Goal: Task Accomplishment & Management: Manage account settings

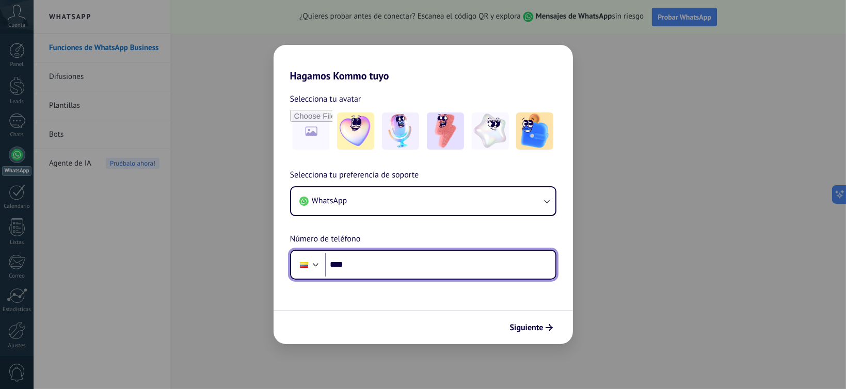
click at [460, 266] on input "****" at bounding box center [440, 265] width 230 height 24
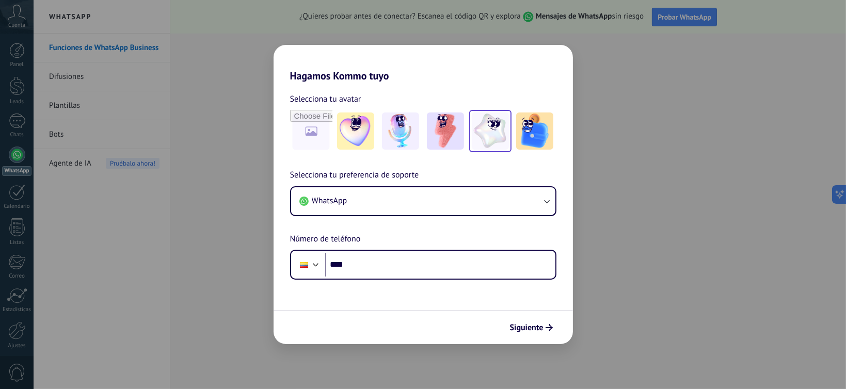
click at [497, 142] on img at bounding box center [490, 131] width 37 height 37
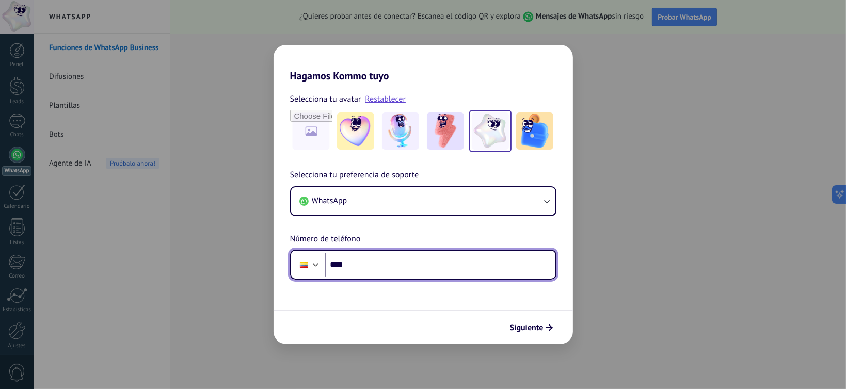
click at [391, 271] on input "****" at bounding box center [440, 265] width 230 height 24
type input "**********"
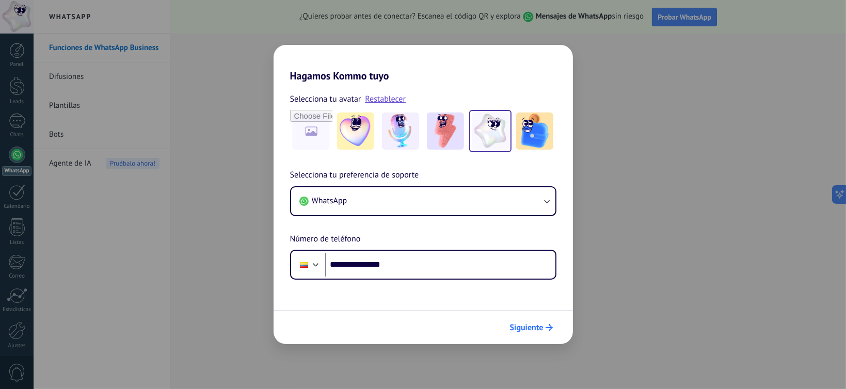
click at [529, 328] on span "Siguiente" at bounding box center [527, 327] width 34 height 7
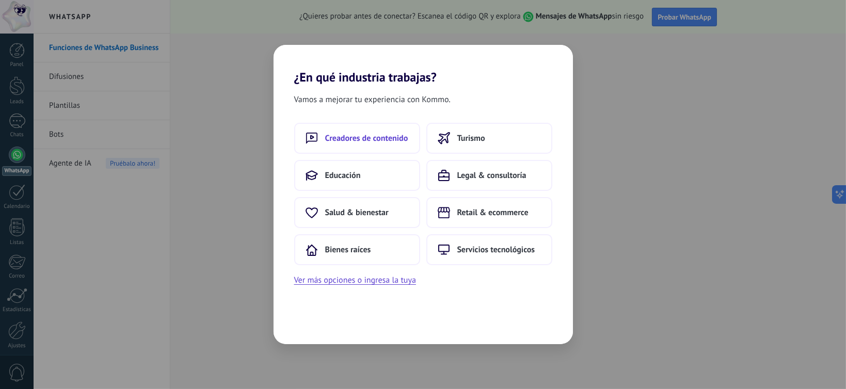
click at [349, 138] on span "Creadores de contenido" at bounding box center [366, 138] width 83 height 10
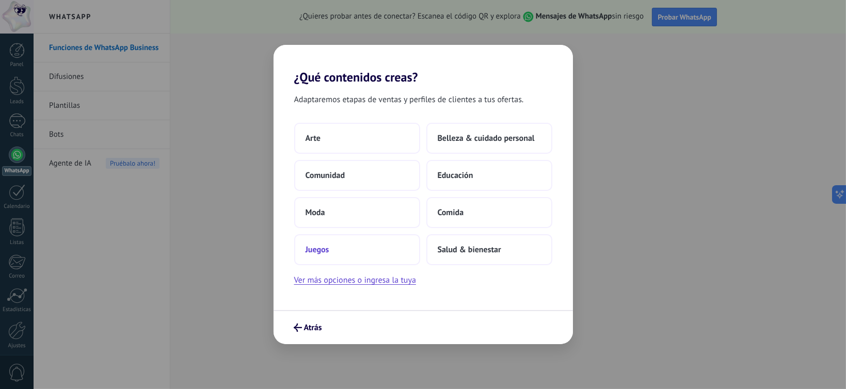
click at [392, 244] on button "Juegos" at bounding box center [357, 249] width 126 height 31
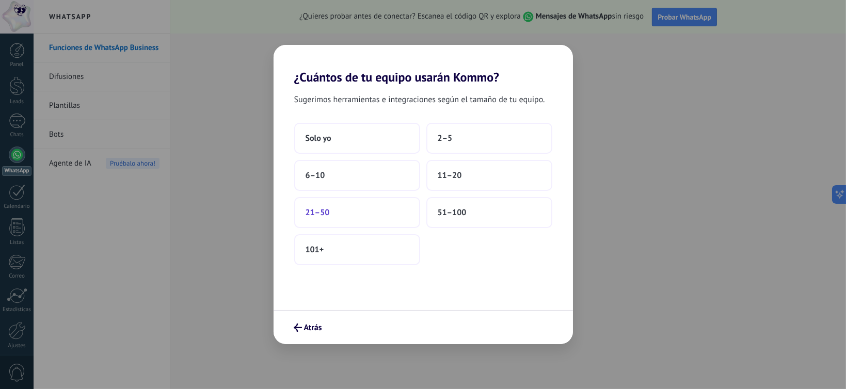
click at [404, 205] on button "21–50" at bounding box center [357, 212] width 126 height 31
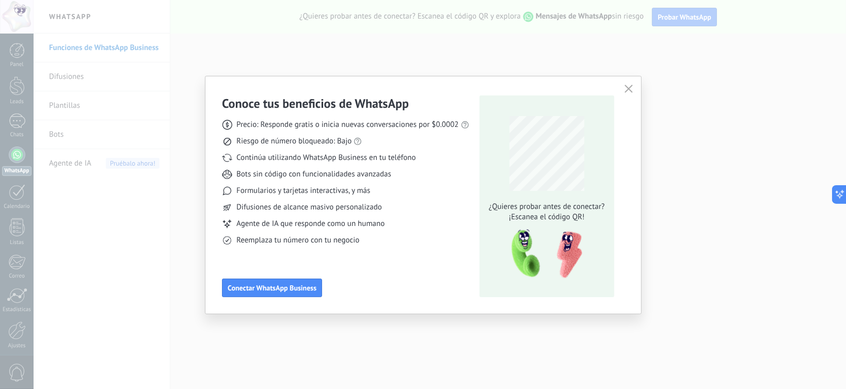
click at [632, 88] on button "button" at bounding box center [628, 89] width 13 height 14
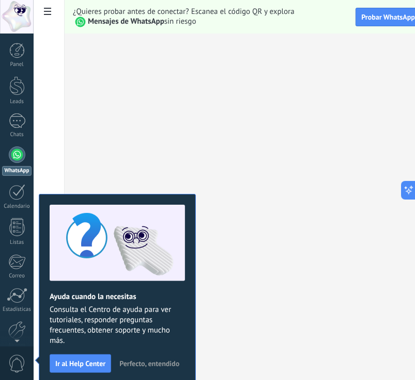
click at [153, 362] on span "Perfecto, entendido" at bounding box center [149, 363] width 60 height 7
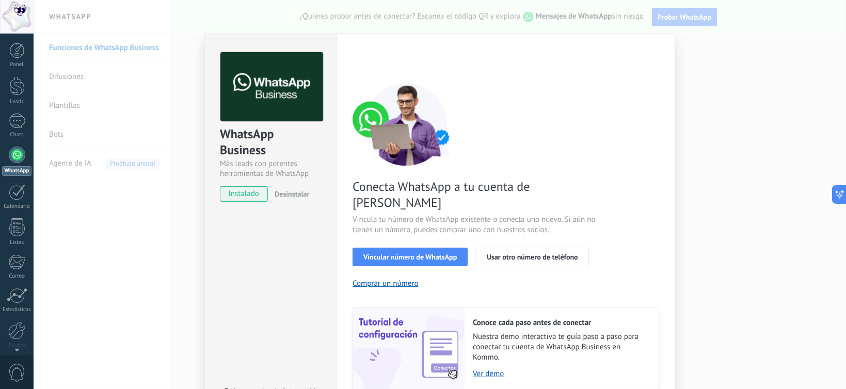
click at [284, 199] on button "Desinstalar" at bounding box center [290, 193] width 39 height 15
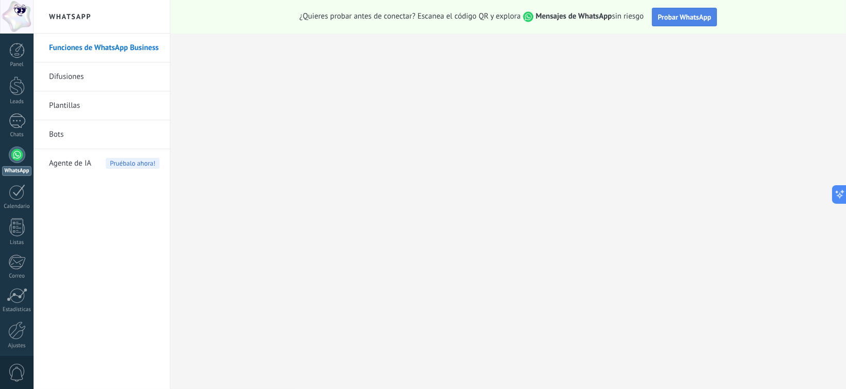
click at [694, 25] on button "Probar WhatsApp" at bounding box center [684, 17] width 65 height 19
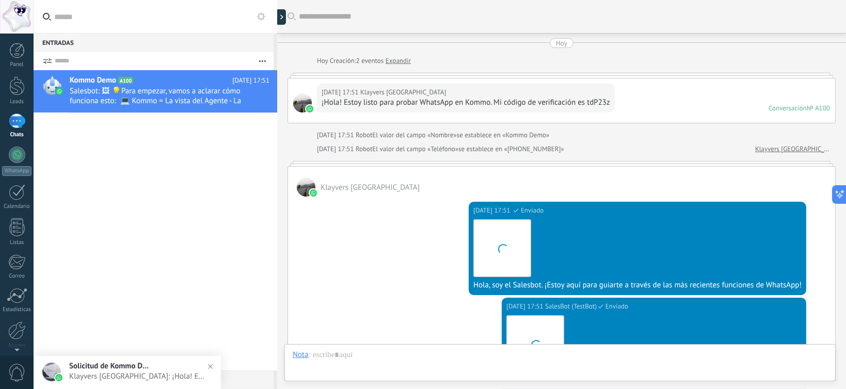
scroll to position [293, 0]
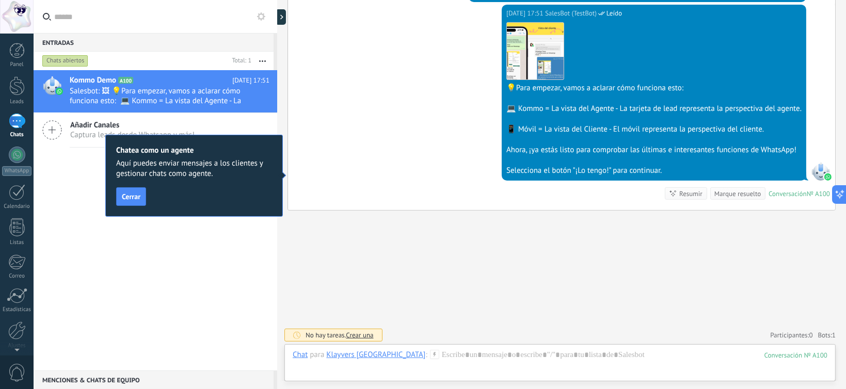
click at [128, 198] on span "Cerrar" at bounding box center [131, 196] width 19 height 7
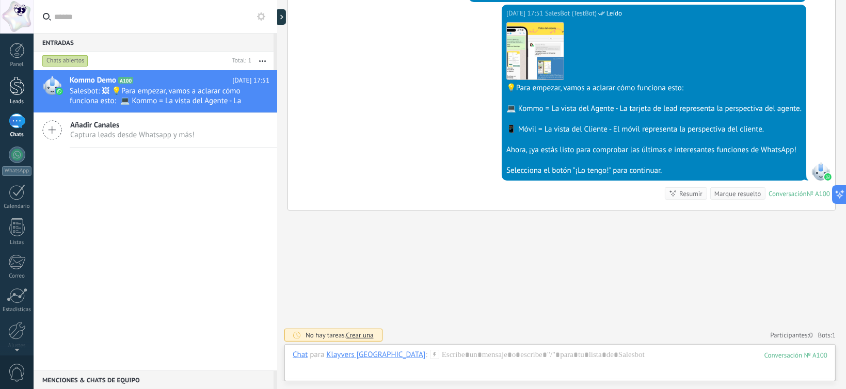
click at [18, 88] on div at bounding box center [16, 85] width 15 height 19
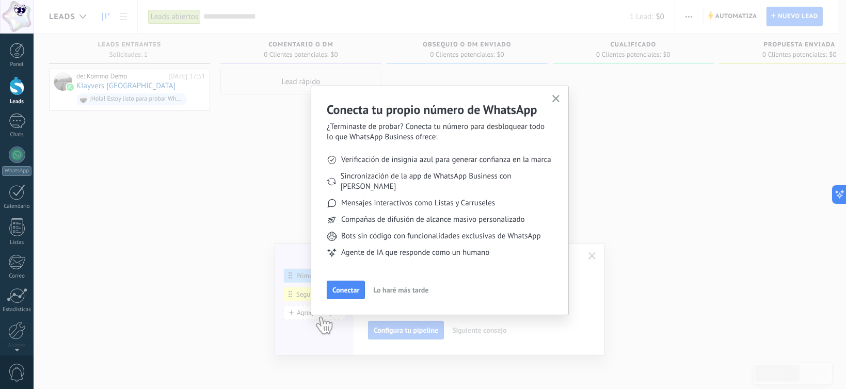
click at [555, 103] on button "button" at bounding box center [556, 99] width 13 height 14
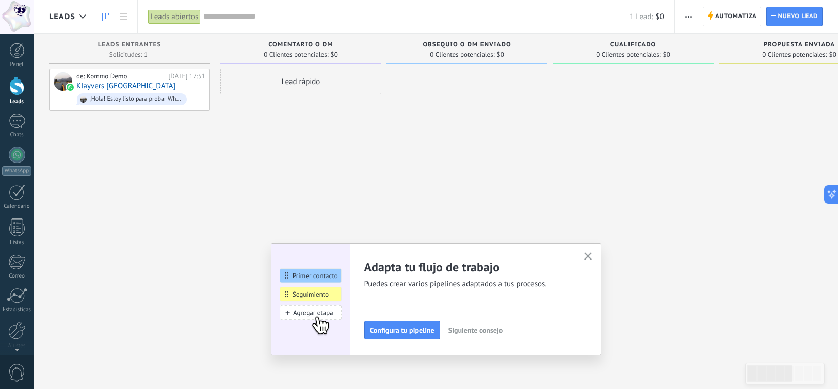
click at [593, 249] on div "Adapta tu flujo de trabajo Puedes crear varios pipelines adaptados a tus proces…" at bounding box center [436, 299] width 330 height 113
click at [591, 253] on icon "button" at bounding box center [588, 256] width 8 height 8
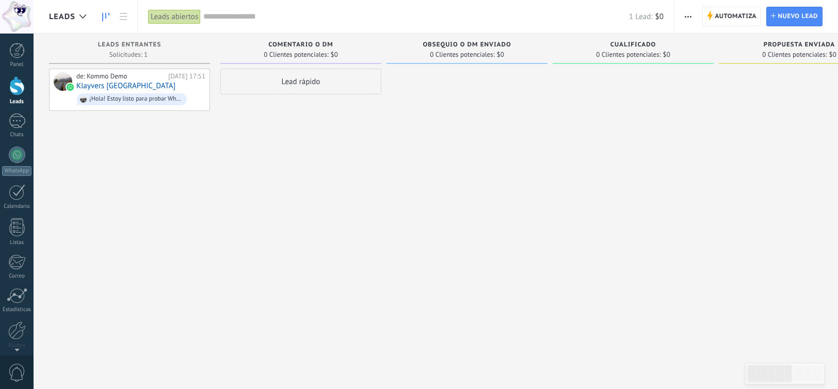
click at [23, 94] on div at bounding box center [16, 85] width 15 height 19
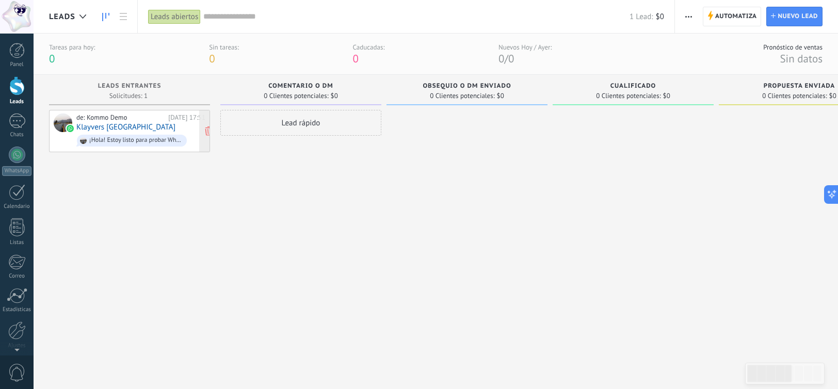
click at [155, 126] on div "de: Kommo Demo Hoy 17:51 Klayvers Congo ¡Hola! Estoy listo para probar WhatsApp…" at bounding box center [140, 131] width 129 height 35
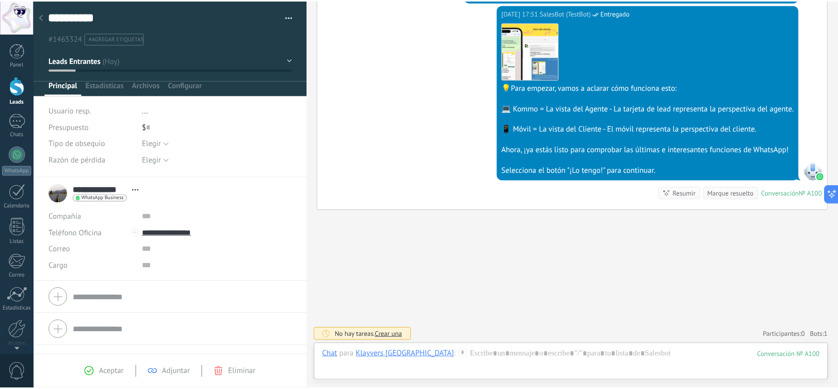
scroll to position [293, 0]
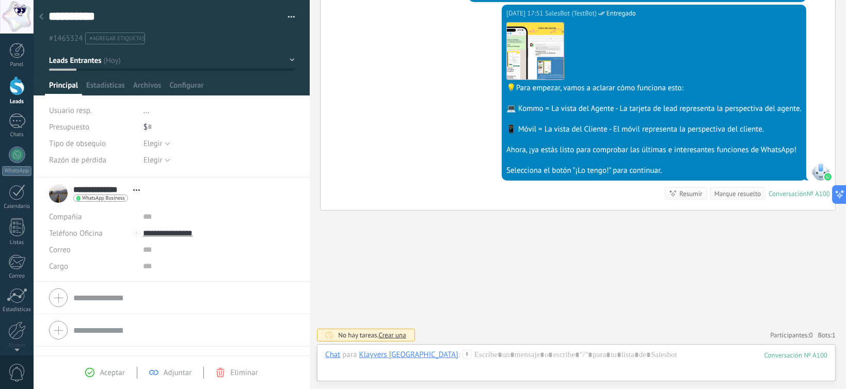
click at [37, 21] on div at bounding box center [41, 17] width 14 height 20
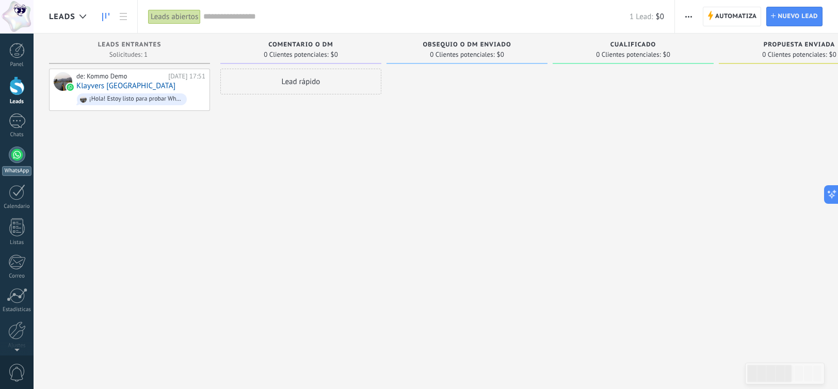
click at [0, 154] on link "WhatsApp" at bounding box center [17, 161] width 34 height 29
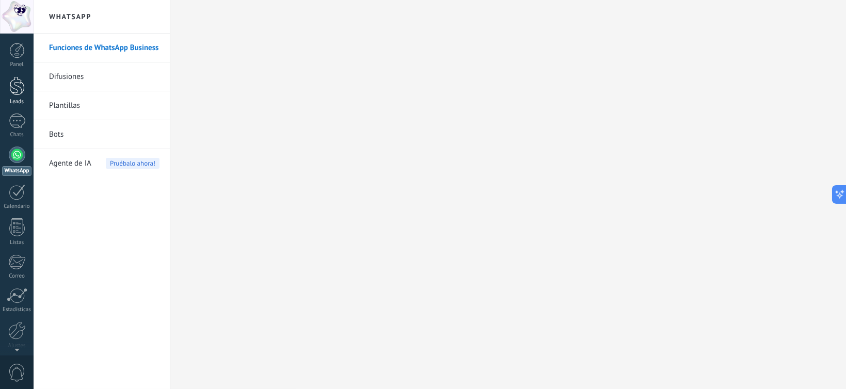
click at [20, 82] on div at bounding box center [16, 85] width 15 height 19
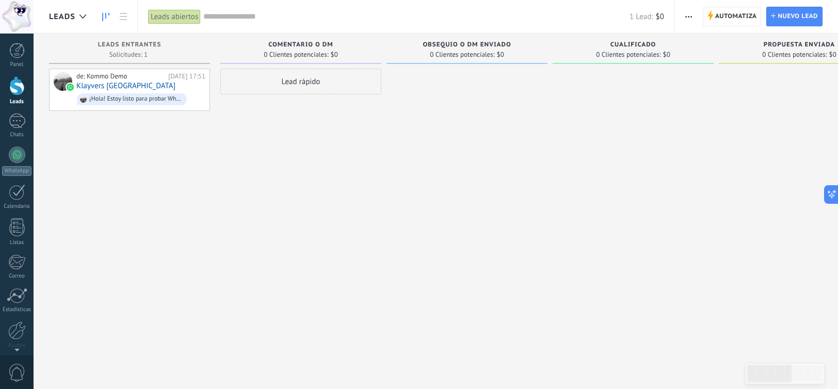
click at [11, 147] on link "WhatsApp" at bounding box center [17, 161] width 34 height 29
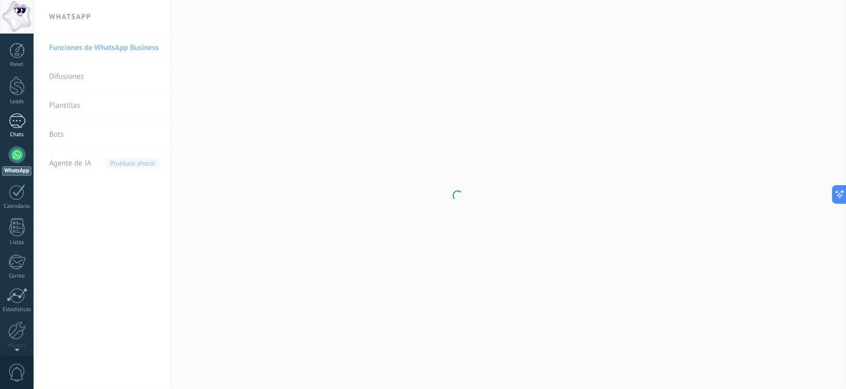
click at [23, 123] on div "1" at bounding box center [17, 121] width 17 height 15
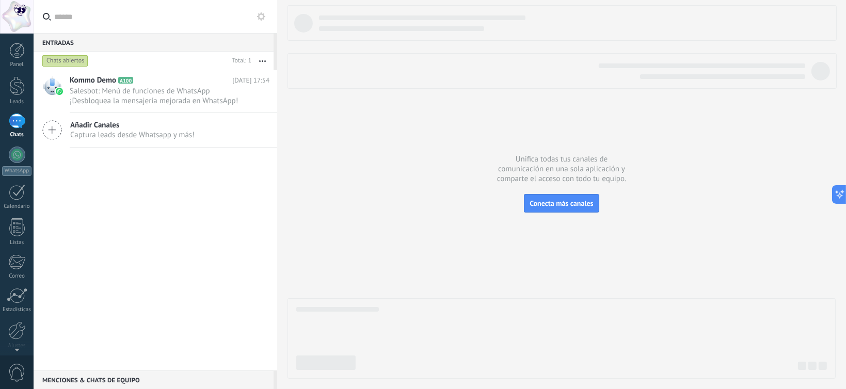
click at [102, 124] on span "Añadir Canales" at bounding box center [132, 125] width 124 height 10
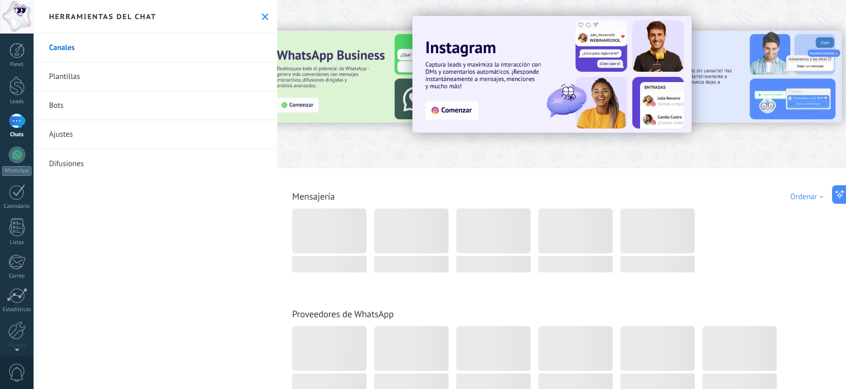
click at [262, 14] on use at bounding box center [265, 16] width 7 height 7
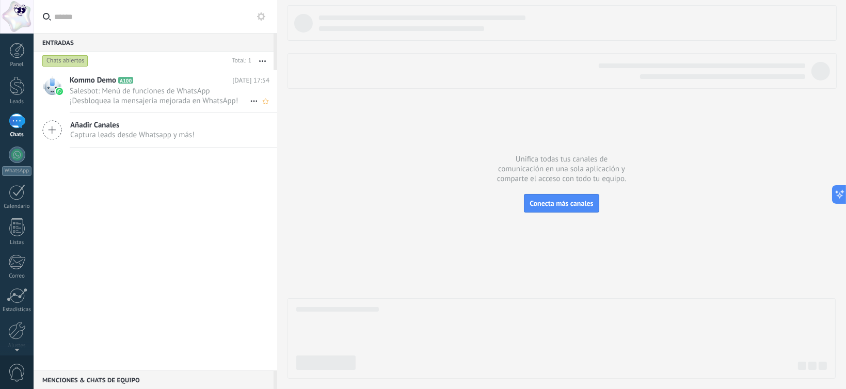
click at [151, 86] on span "Salesbot: Menú de funciones de WhatsApp ¡Desbloquea la mensajería mejorada en W…" at bounding box center [160, 96] width 180 height 20
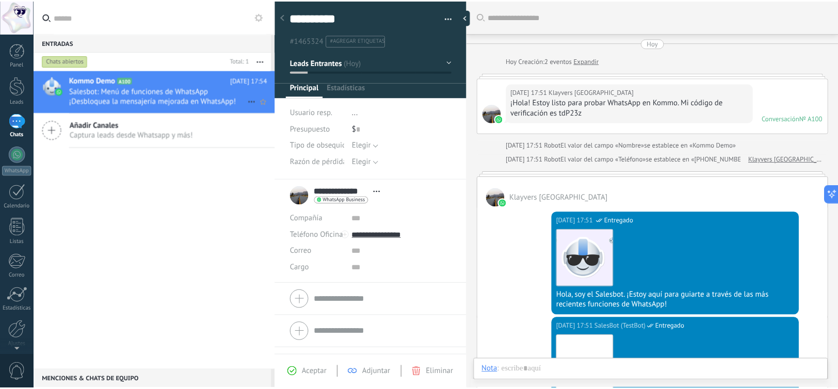
scroll to position [15, 0]
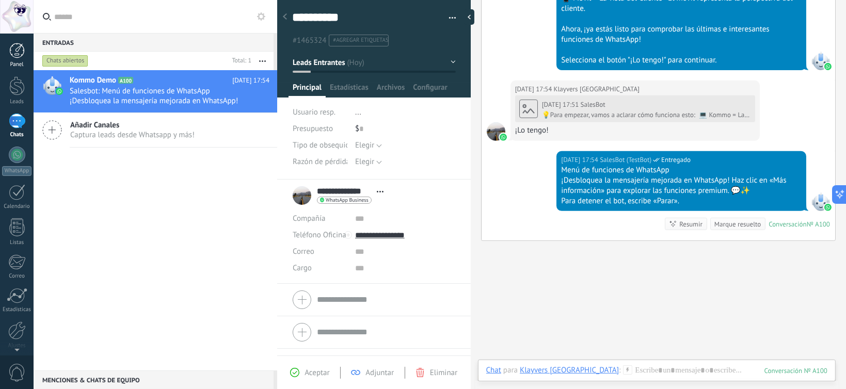
click at [10, 55] on div at bounding box center [16, 50] width 15 height 15
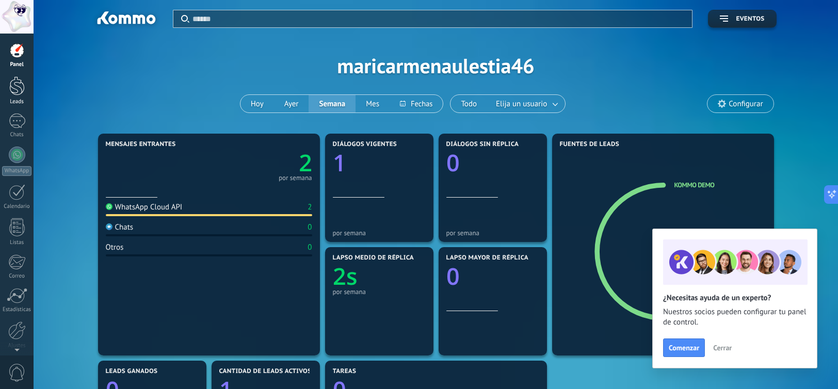
click at [13, 86] on div at bounding box center [16, 85] width 15 height 19
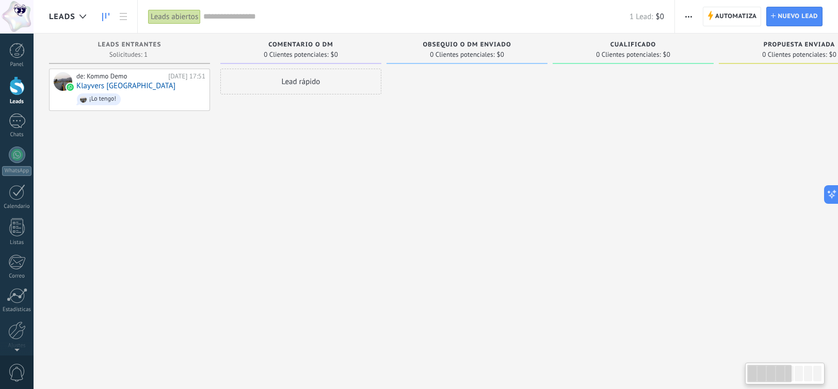
click at [287, 43] on span "Comentario o DM" at bounding box center [300, 44] width 65 height 7
click at [17, 123] on div "1" at bounding box center [17, 121] width 17 height 15
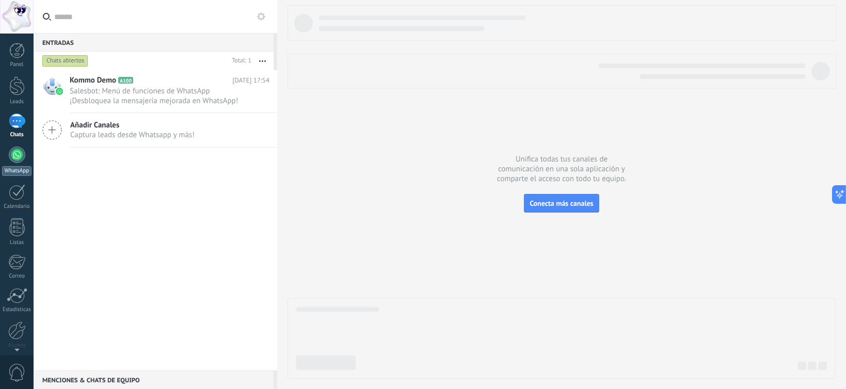
click at [22, 149] on div at bounding box center [17, 155] width 17 height 17
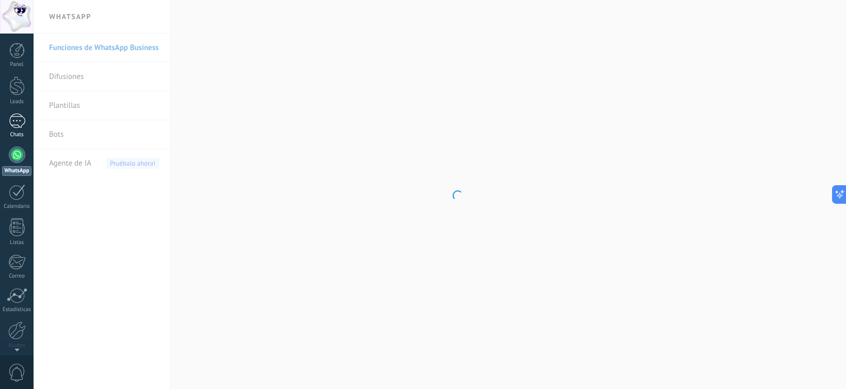
click at [12, 132] on div "Chats" at bounding box center [17, 135] width 30 height 7
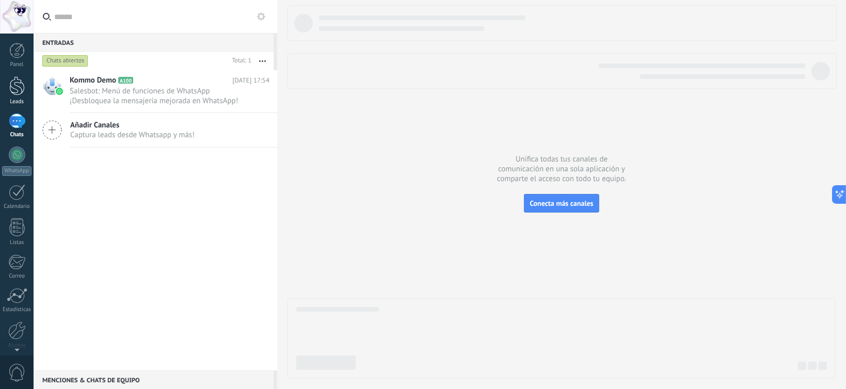
click at [19, 98] on link "Leads" at bounding box center [17, 90] width 34 height 29
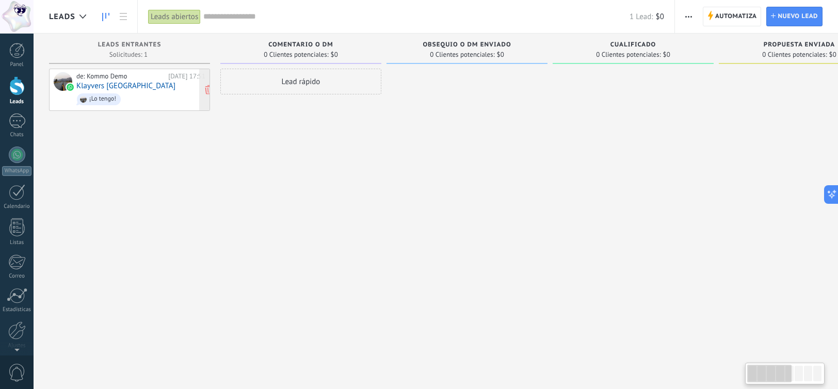
click at [118, 88] on link "Klayvers Congo" at bounding box center [125, 86] width 99 height 9
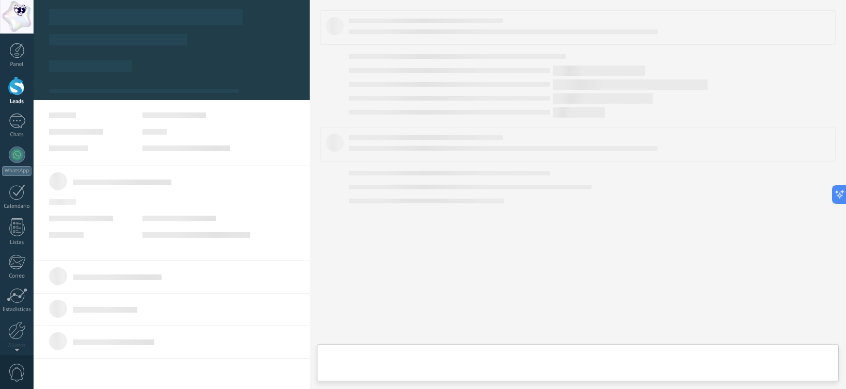
type textarea "**********"
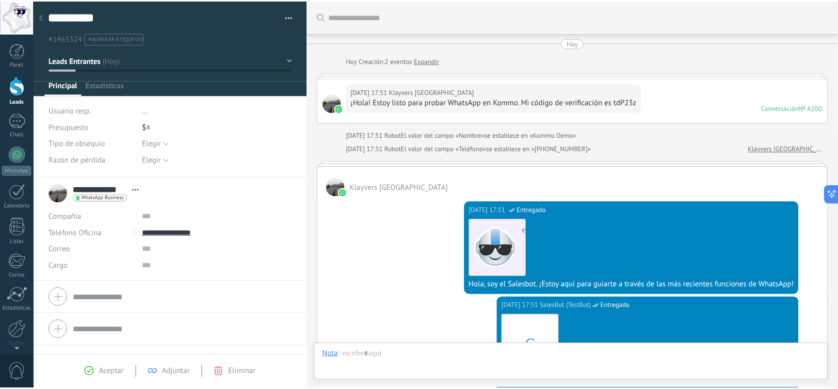
scroll to position [434, 0]
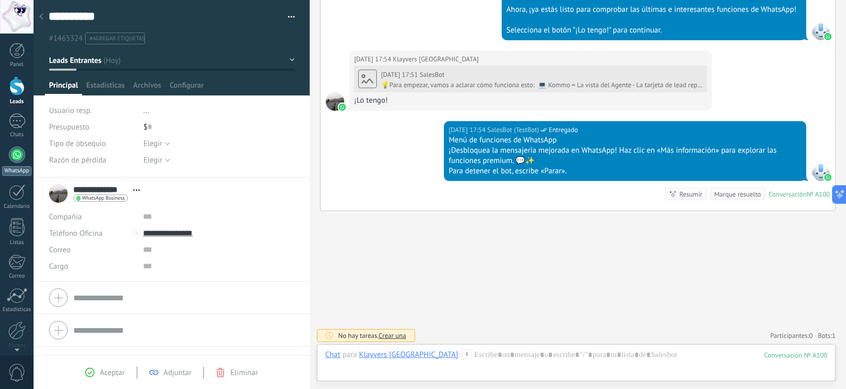
click at [21, 152] on div at bounding box center [17, 155] width 17 height 17
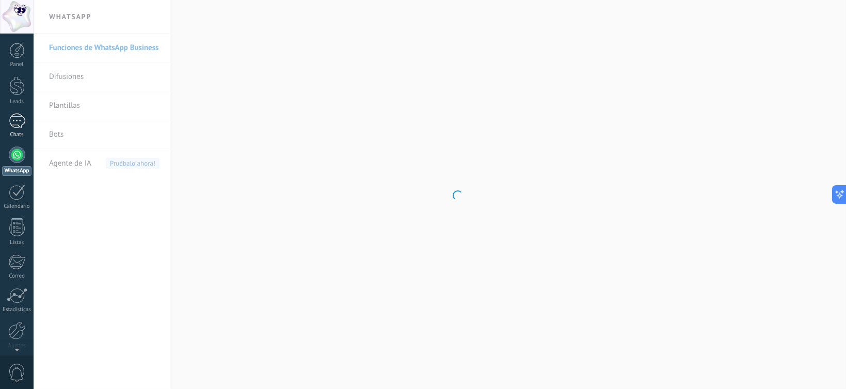
click at [13, 116] on div "1" at bounding box center [17, 121] width 17 height 15
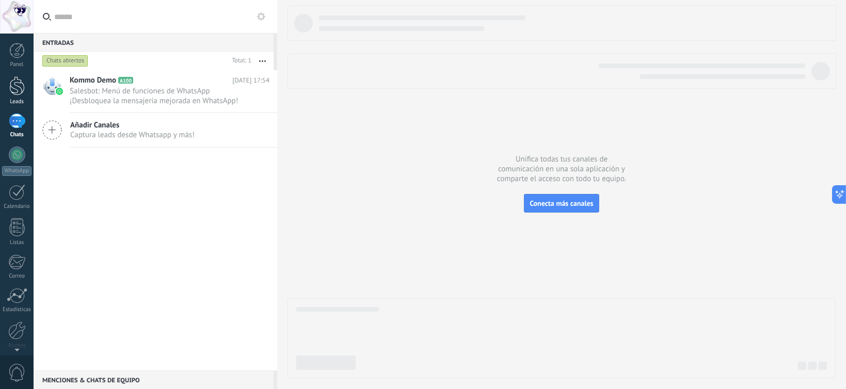
click at [27, 82] on link "Leads" at bounding box center [17, 90] width 34 height 29
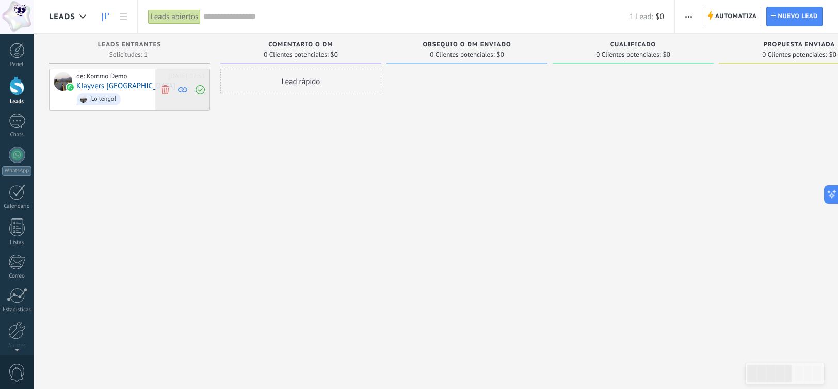
click at [170, 83] on span at bounding box center [165, 89] width 14 height 41
click at [290, 85] on div "Lead rápido" at bounding box center [300, 82] width 161 height 26
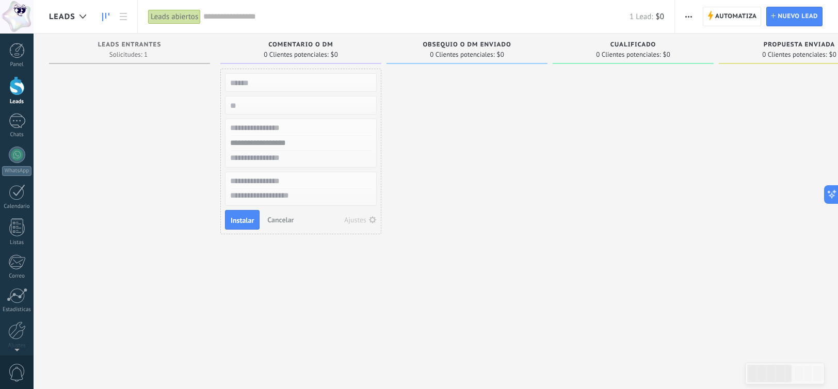
click at [470, 92] on div at bounding box center [467, 196] width 161 height 255
click at [619, 94] on div at bounding box center [633, 196] width 161 height 255
click at [287, 222] on span "Cancelar" at bounding box center [280, 219] width 26 height 9
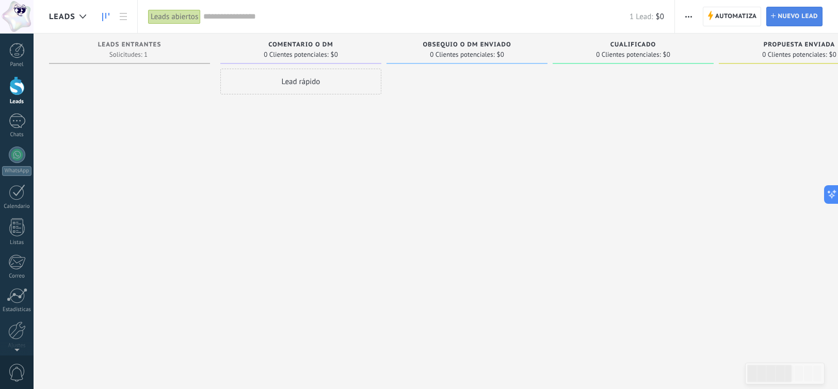
click at [789, 24] on span "Nuevo lead" at bounding box center [798, 16] width 40 height 19
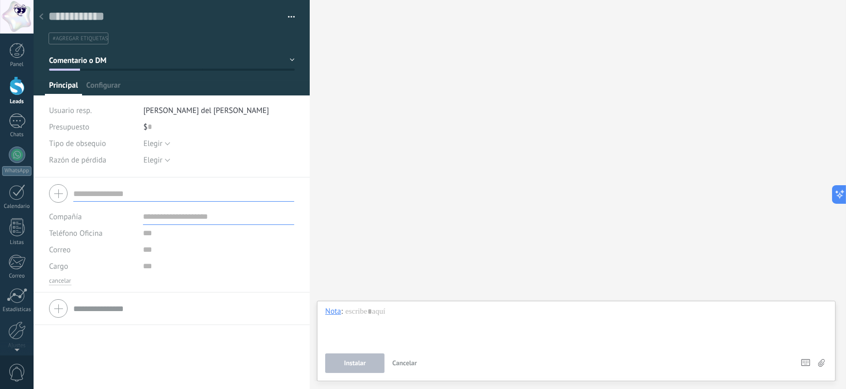
click at [112, 194] on input "text" at bounding box center [183, 193] width 221 height 17
type input "*"
click at [112, 182] on div at bounding box center [171, 194] width 245 height 26
click at [118, 194] on input "text" at bounding box center [183, 193] width 221 height 17
type input "**********"
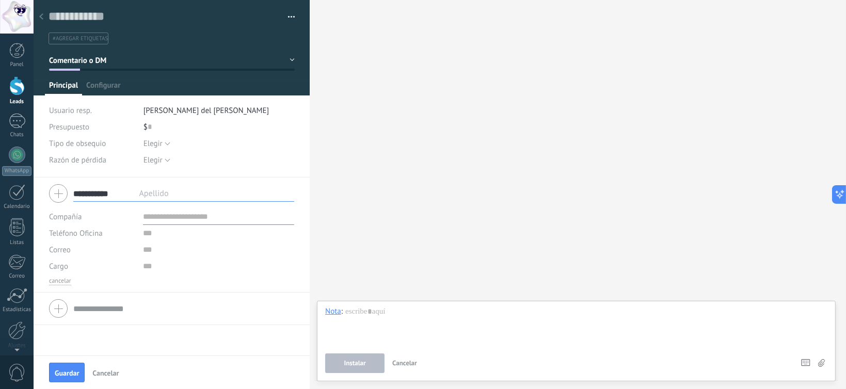
click at [157, 216] on input "text" at bounding box center [218, 217] width 151 height 17
type input "**********"
click at [68, 373] on span "Guardar" at bounding box center [67, 373] width 24 height 7
type input "**********"
type textarea "***"
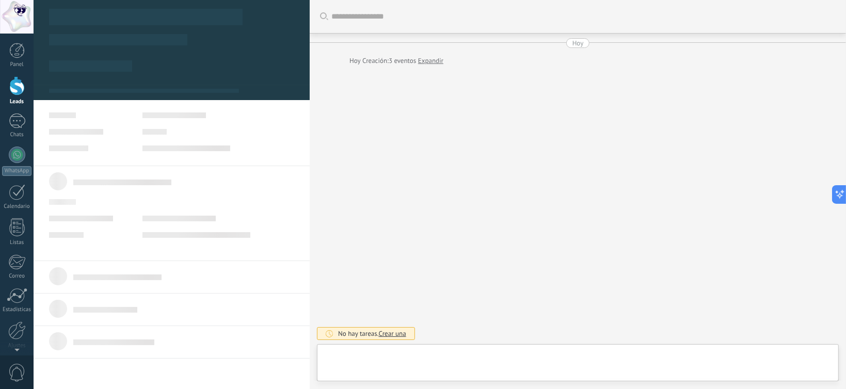
type textarea "***"
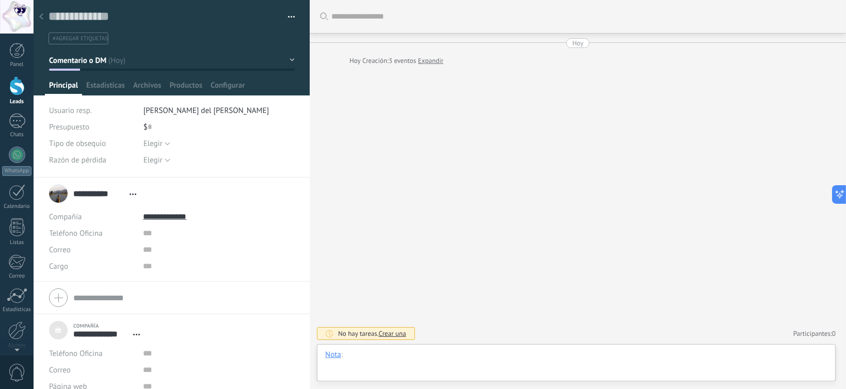
click at [402, 360] on div at bounding box center [576, 365] width 502 height 31
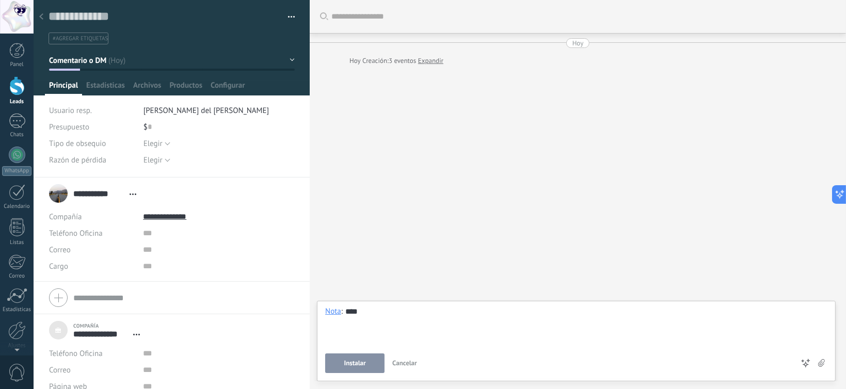
click at [349, 369] on button "Instalar" at bounding box center [354, 364] width 59 height 20
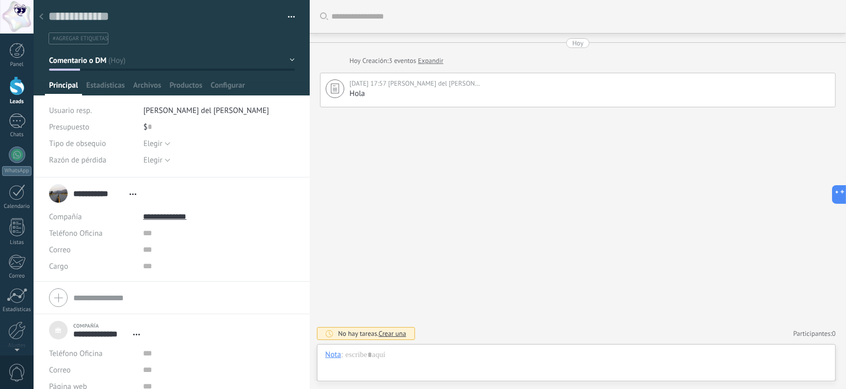
drag, startPoint x: 2, startPoint y: 90, endPoint x: 8, endPoint y: 91, distance: 6.8
click at [2, 90] on link "Leads" at bounding box center [17, 90] width 34 height 29
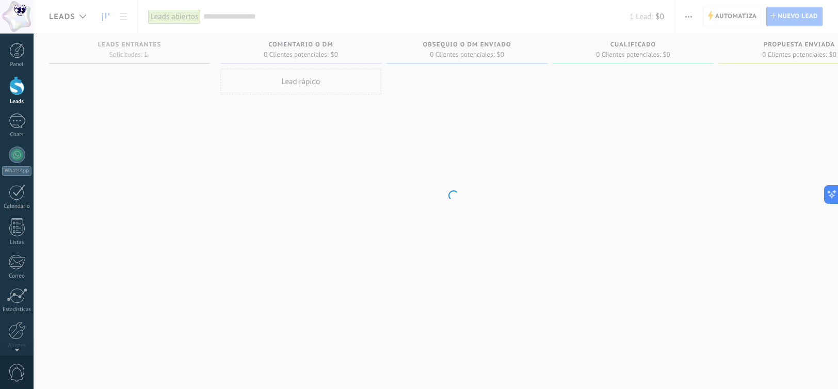
click at [11, 92] on div at bounding box center [16, 85] width 15 height 19
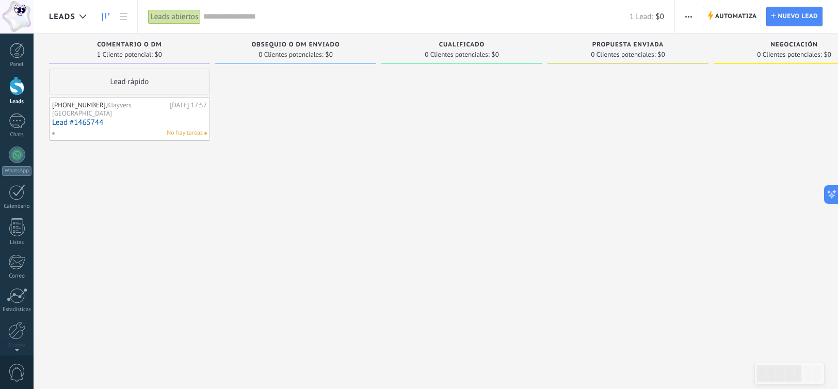
click at [153, 129] on div "No hay tareas" at bounding box center [127, 133] width 151 height 9
click at [109, 107] on span "Klayvers Congo" at bounding box center [92, 109] width 80 height 17
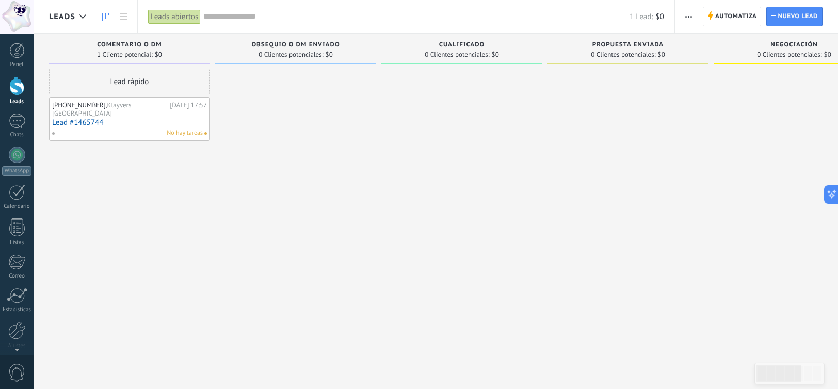
click at [71, 118] on link "Lead #1465744" at bounding box center [129, 122] width 155 height 9
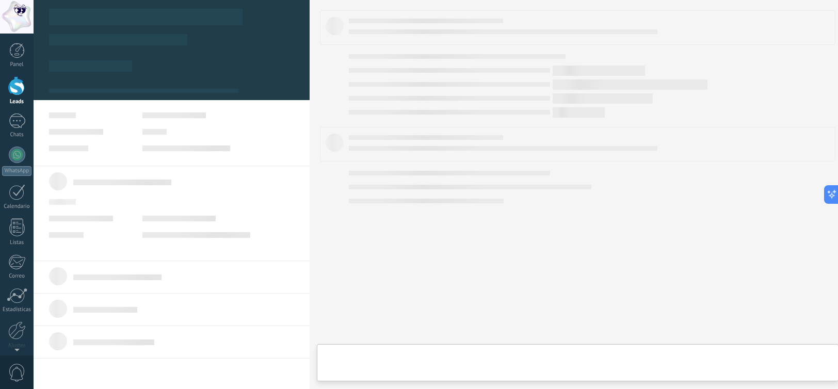
click at [71, 118] on link "Lead #1465744" at bounding box center [129, 122] width 155 height 9
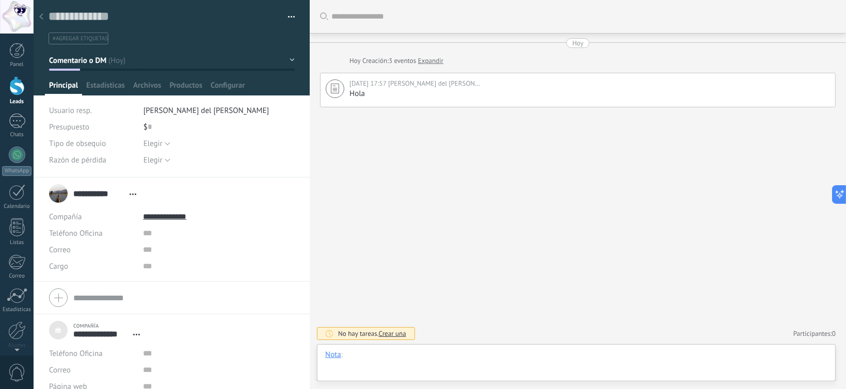
click at [682, 351] on div at bounding box center [576, 365] width 502 height 31
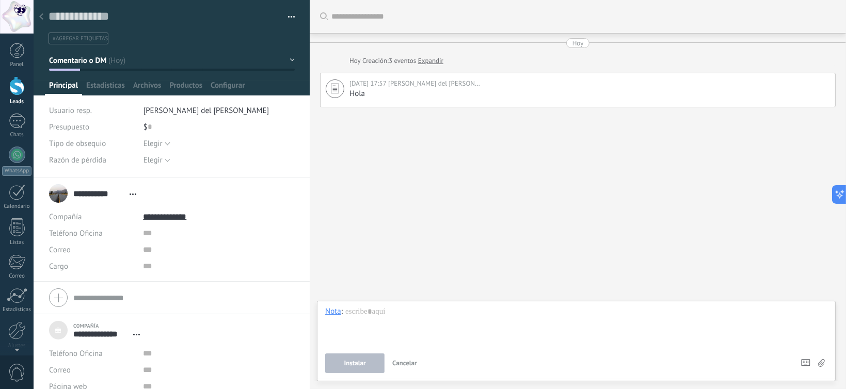
click at [571, 247] on div "Buscar Carga más Hoy Hoy Creación: 3 eventos Expandir Hoy 17:57 María del Carme…" at bounding box center [578, 194] width 536 height 389
click at [471, 111] on div "Buscar Carga más Hoy Hoy Creación: 3 eventos Expandir Hoy 17:57 María del Carme…" at bounding box center [578, 194] width 536 height 389
click at [458, 89] on div "Hola" at bounding box center [589, 94] width 481 height 10
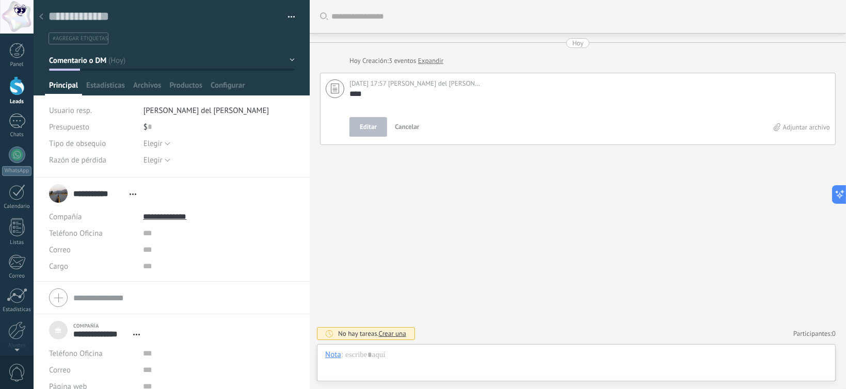
click at [399, 121] on button "Cancelar" at bounding box center [407, 127] width 33 height 20
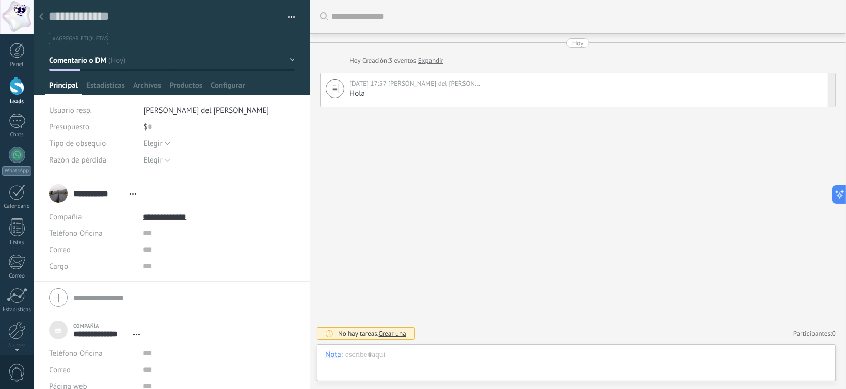
drag, startPoint x: 331, startPoint y: 89, endPoint x: 593, endPoint y: 210, distance: 288.1
click at [593, 210] on div "Buscar Carga más Hoy Hoy Creación: 3 eventos Expandir Hoy 17:57 María del Carme…" at bounding box center [578, 194] width 536 height 389
click at [167, 148] on button "Elegir" at bounding box center [157, 143] width 27 height 17
click at [167, 148] on li "Elegir" at bounding box center [210, 144] width 157 height 18
click at [49, 7] on div "Guardar y crear Imprimir Administrar etiquetas Exportar a excel" at bounding box center [172, 22] width 277 height 44
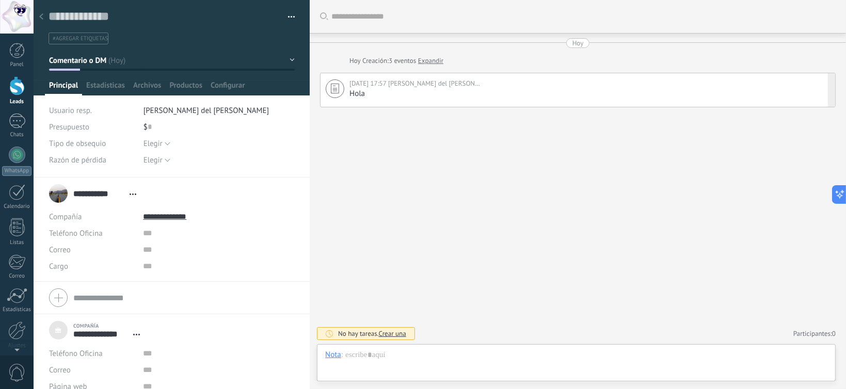
click at [35, 17] on div at bounding box center [41, 17] width 14 height 20
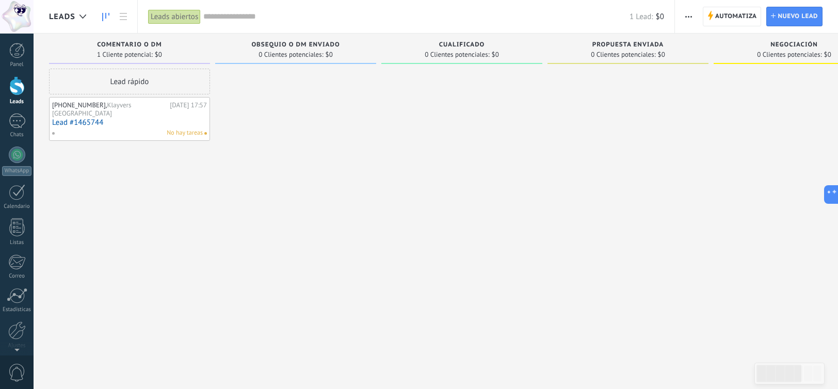
click at [180, 118] on link "Lead #1465744" at bounding box center [129, 122] width 155 height 9
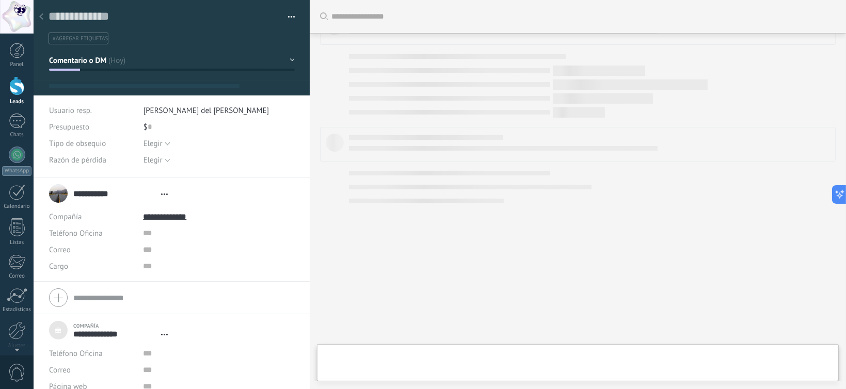
type textarea "***"
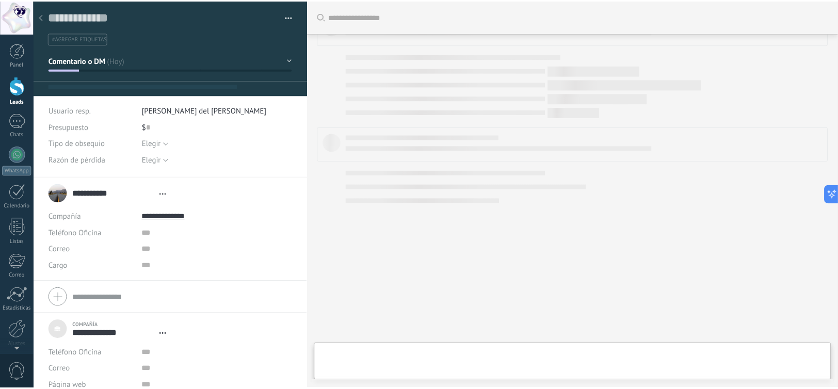
scroll to position [10, 0]
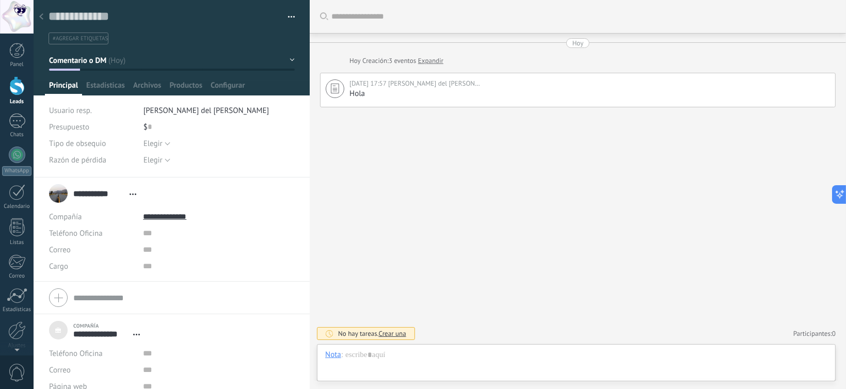
click at [45, 14] on div at bounding box center [41, 17] width 14 height 20
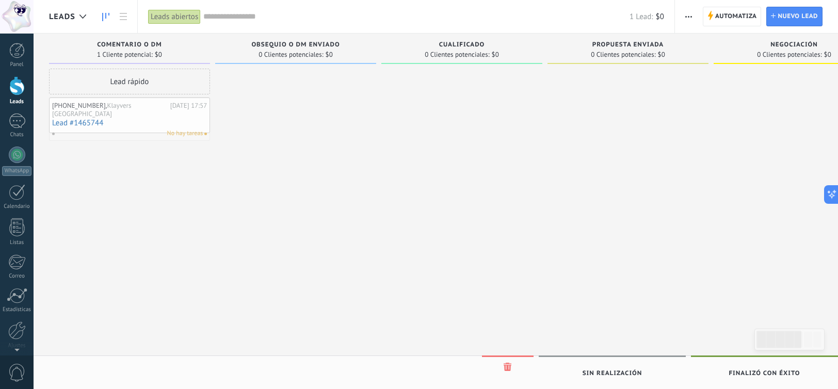
drag, startPoint x: 163, startPoint y: 123, endPoint x: 138, endPoint y: 103, distance: 31.6
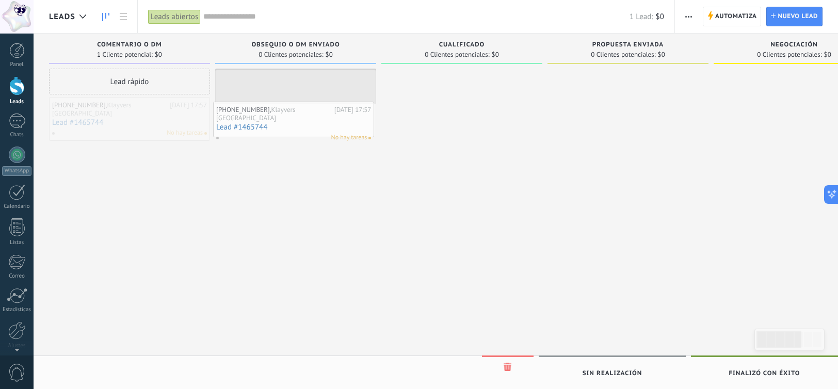
drag, startPoint x: 148, startPoint y: 113, endPoint x: 314, endPoint y: 118, distance: 166.3
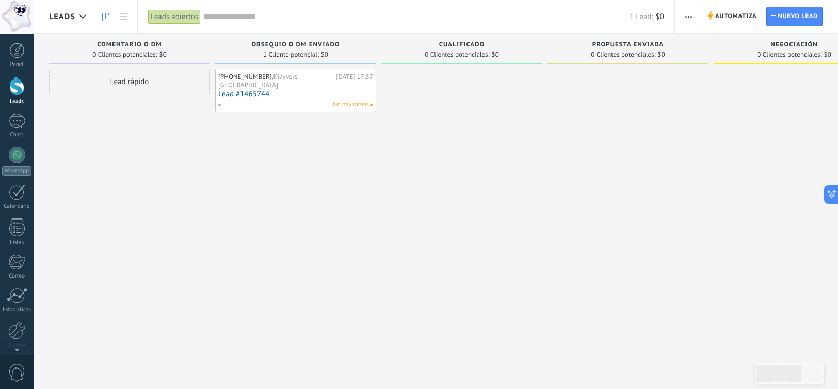
click at [221, 100] on span at bounding box center [223, 104] width 11 height 9
click at [281, 156] on div "+5939991659, Klayvers Congo Hoy 17:57 Lead #1465744 No hay tareas" at bounding box center [295, 196] width 161 height 255
click at [315, 100] on div "No hay tareas" at bounding box center [293, 104] width 151 height 9
drag, startPoint x: 315, startPoint y: 92, endPoint x: 200, endPoint y: 142, distance: 124.9
click at [200, 142] on div "Lead rápido" at bounding box center [129, 196] width 161 height 255
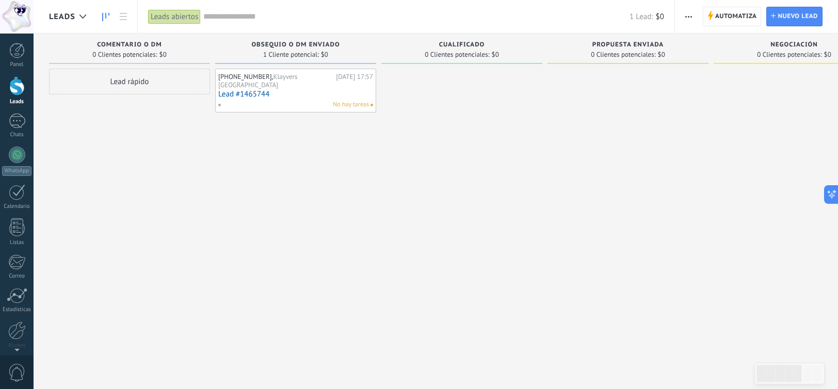
click at [264, 100] on div "No hay tareas" at bounding box center [293, 104] width 151 height 9
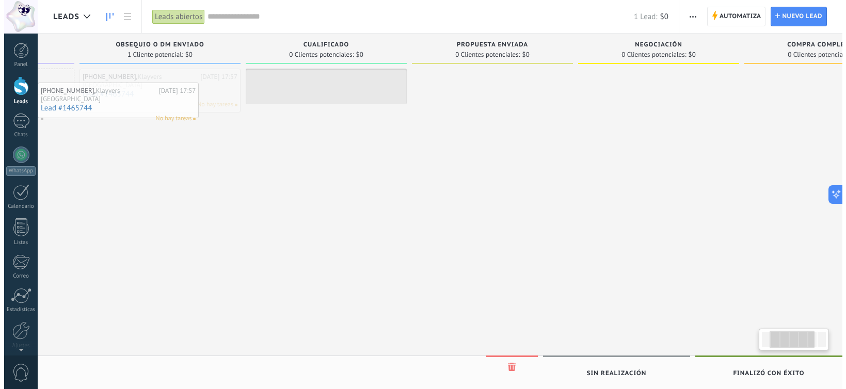
scroll to position [0, 109]
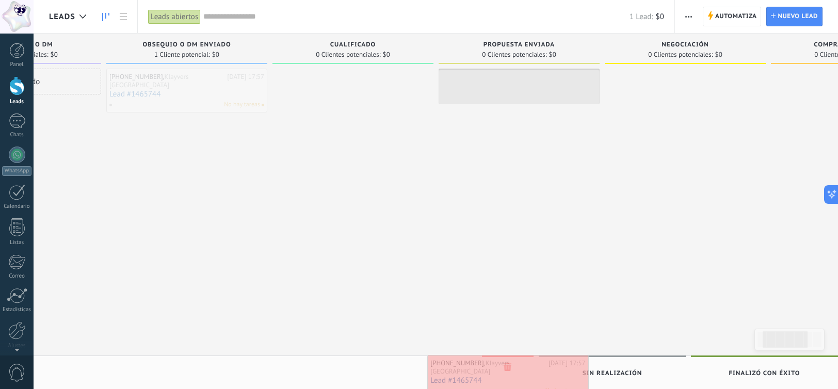
drag, startPoint x: 281, startPoint y: 95, endPoint x: 494, endPoint y: 382, distance: 356.8
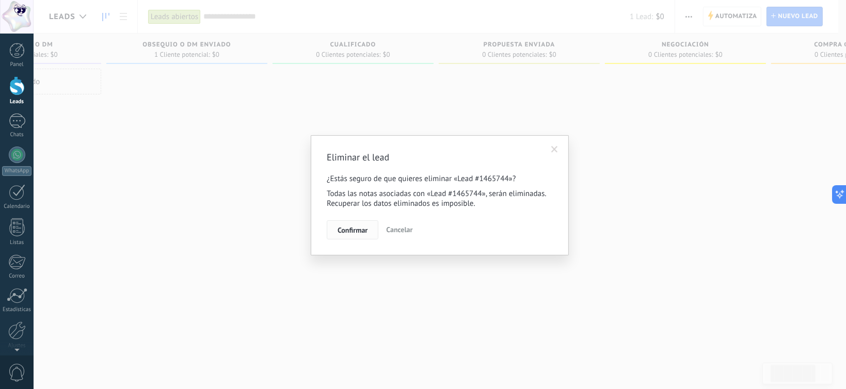
click at [356, 224] on button "Confirmar" at bounding box center [353, 230] width 52 height 20
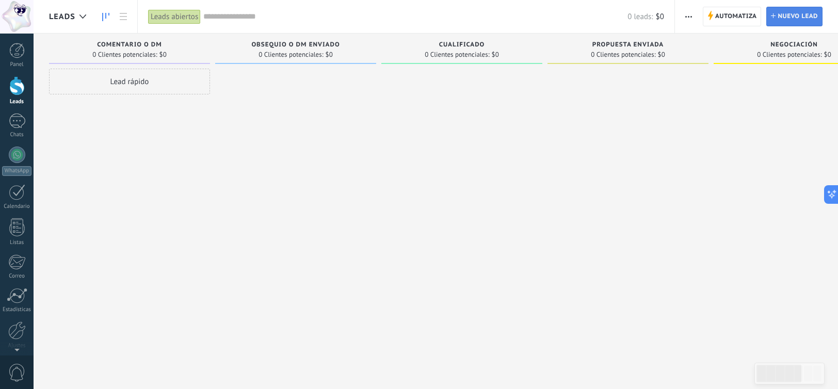
click at [791, 14] on span "Nuevo lead" at bounding box center [798, 16] width 40 height 19
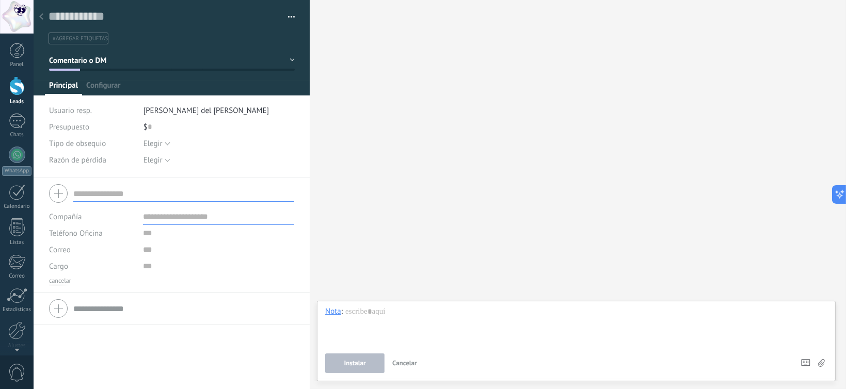
click at [145, 193] on input "text" at bounding box center [183, 193] width 221 height 17
click at [54, 197] on div at bounding box center [171, 194] width 245 height 26
click at [61, 192] on div at bounding box center [171, 194] width 245 height 26
click at [22, 66] on div "Panel" at bounding box center [17, 64] width 30 height 7
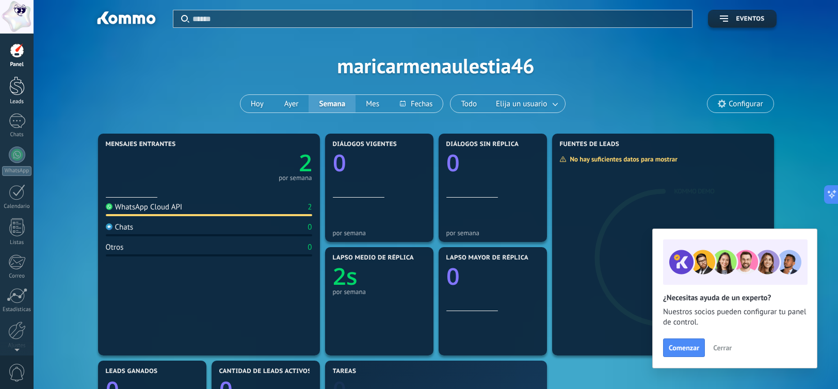
click at [25, 88] on link "Leads" at bounding box center [17, 90] width 34 height 29
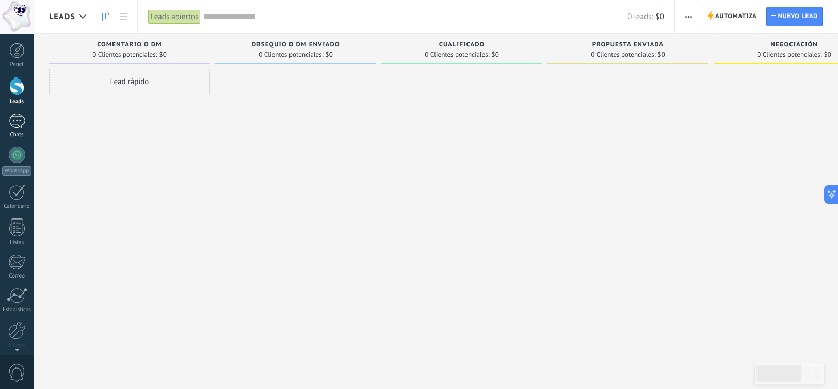
click at [13, 137] on div "Chats" at bounding box center [17, 135] width 30 height 7
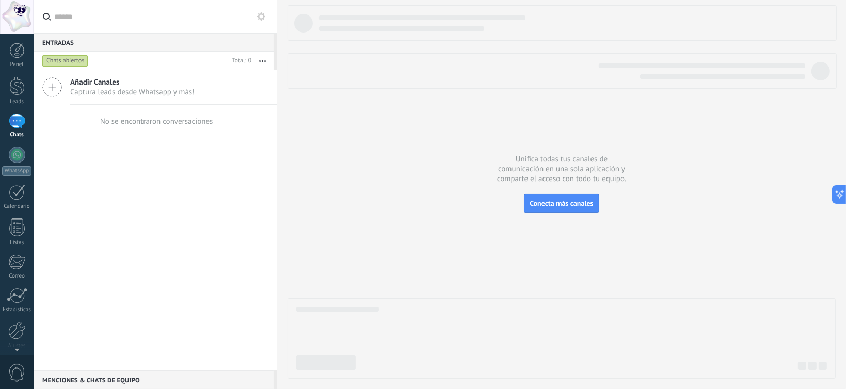
click at [262, 60] on button "button" at bounding box center [262, 61] width 22 height 19
click at [165, 181] on div "Añadir Canales Captura leads desde Whatsapp y más! No se encontraron conversaci…" at bounding box center [156, 220] width 244 height 300
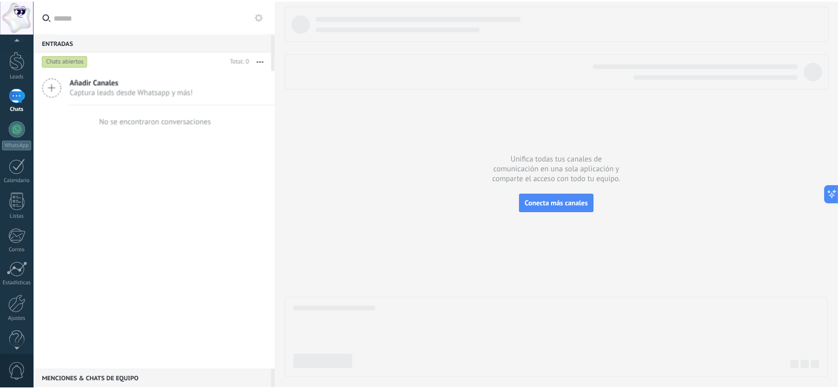
scroll to position [40, 0]
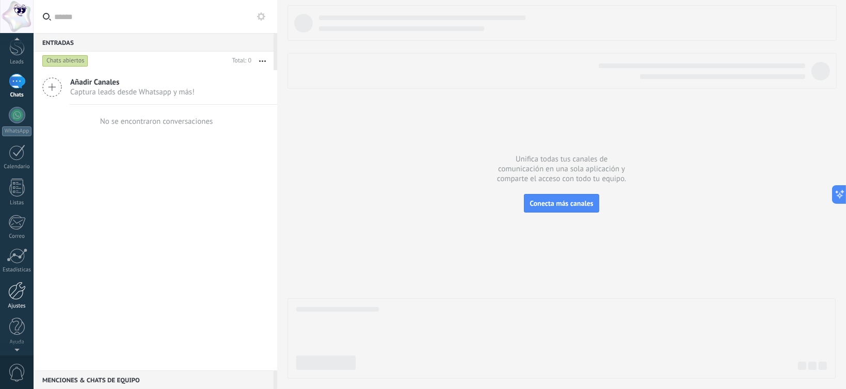
click at [24, 299] on link "Ajustes" at bounding box center [17, 296] width 34 height 28
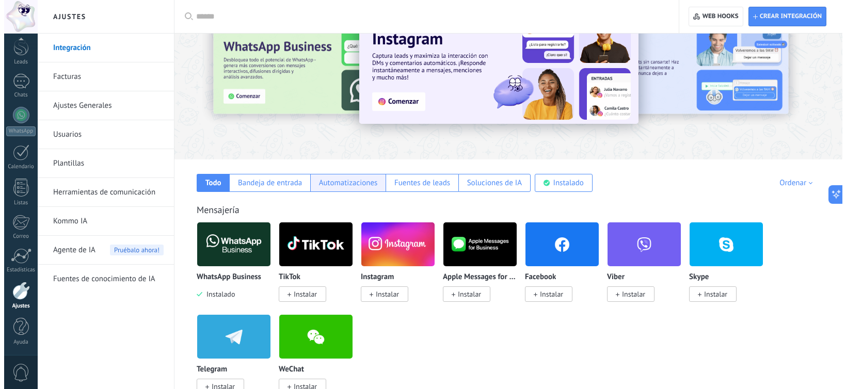
scroll to position [155, 0]
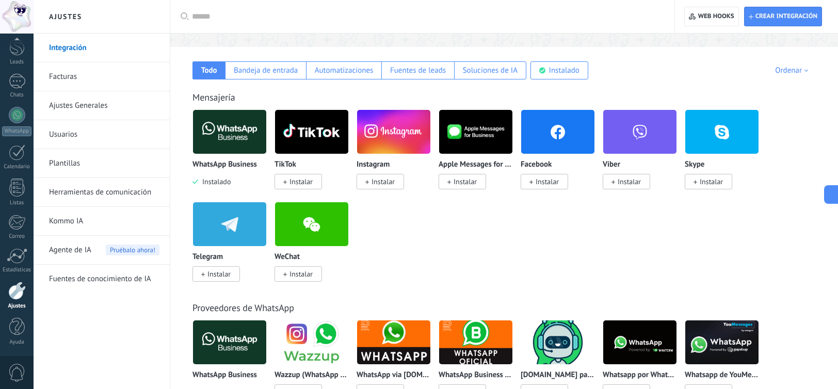
click at [218, 144] on img at bounding box center [229, 132] width 73 height 50
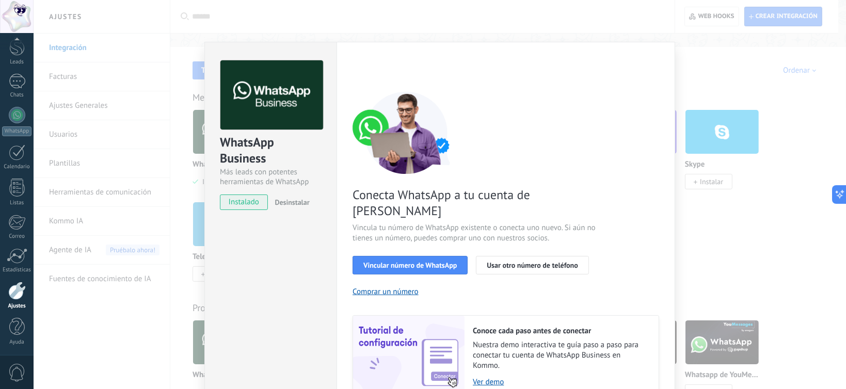
scroll to position [38, 0]
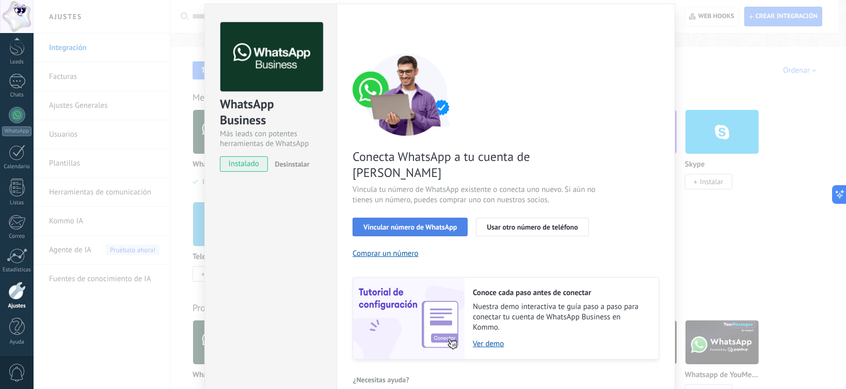
click at [428, 224] on span "Vincular número de WhatsApp" at bounding box center [409, 227] width 93 height 7
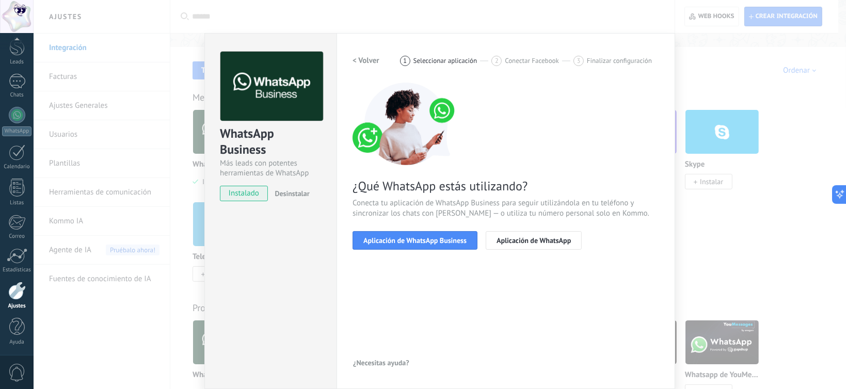
scroll to position [8, 0]
click at [458, 243] on span "Aplicación de WhatsApp Business" at bounding box center [414, 240] width 103 height 7
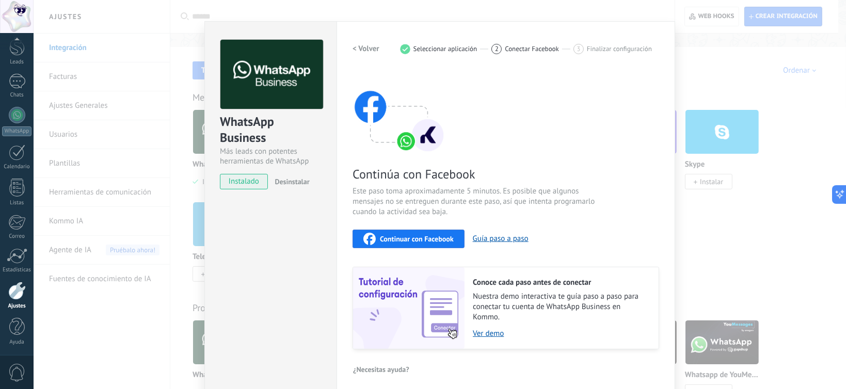
scroll to position [26, 0]
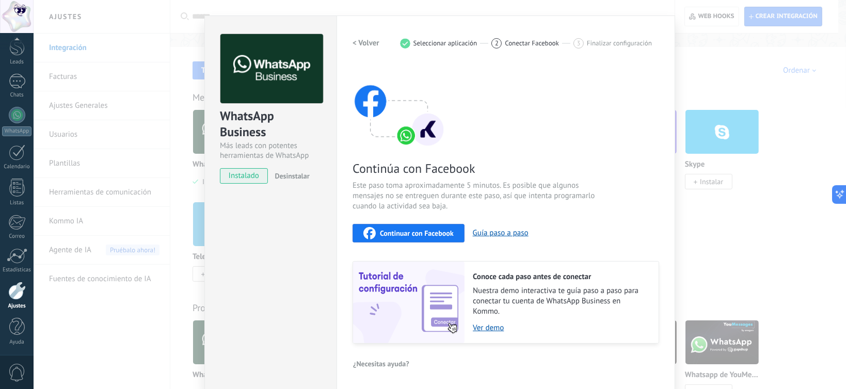
click at [447, 230] on span "Continuar con Facebook" at bounding box center [417, 233] width 74 height 7
click at [677, 82] on div "WhatsApp Business Más leads con potentes herramientas de WhatsApp instalado Des…" at bounding box center [440, 194] width 813 height 389
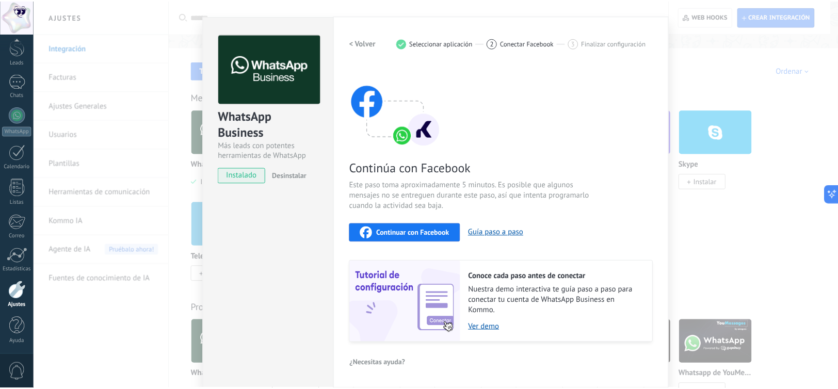
scroll to position [0, 0]
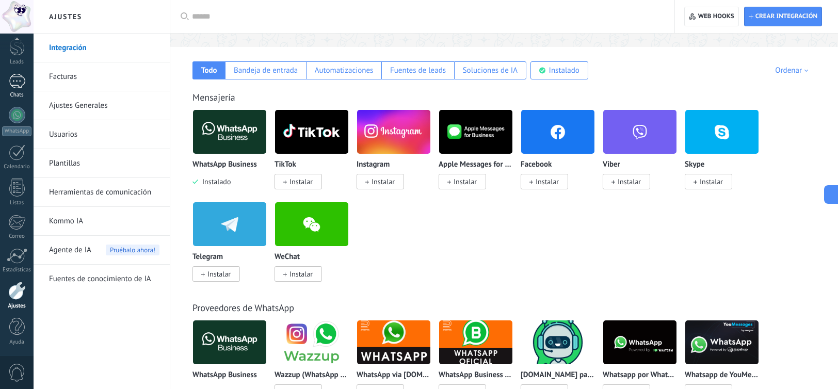
click at [22, 74] on div "1" at bounding box center [17, 81] width 17 height 15
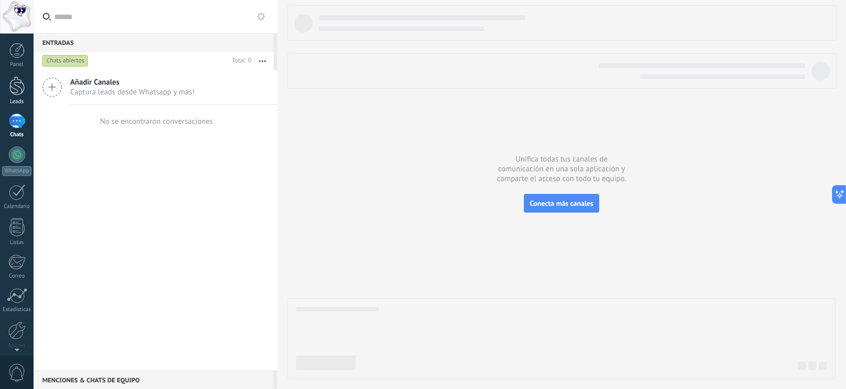
click at [16, 93] on div at bounding box center [16, 85] width 15 height 19
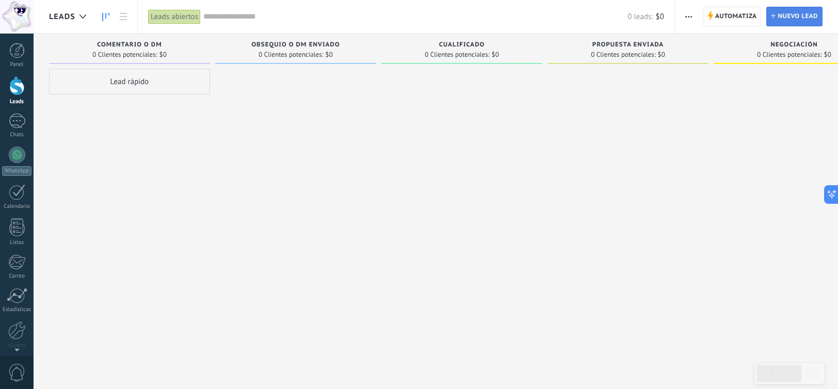
click at [790, 20] on span "Nuevo lead" at bounding box center [798, 16] width 40 height 19
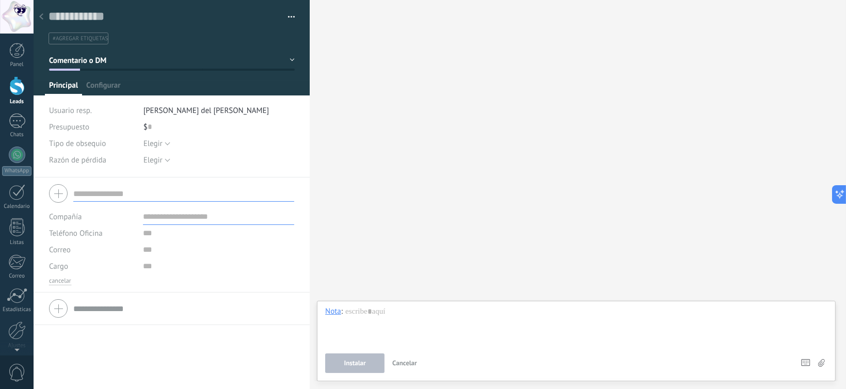
click at [245, 183] on div at bounding box center [171, 194] width 245 height 26
click at [247, 186] on input "text" at bounding box center [183, 193] width 221 height 17
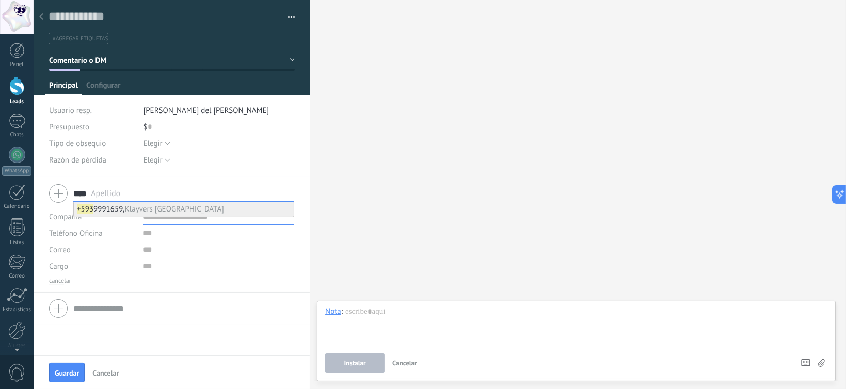
type input "****"
click at [127, 212] on span "Klayvers Congo" at bounding box center [174, 209] width 99 height 10
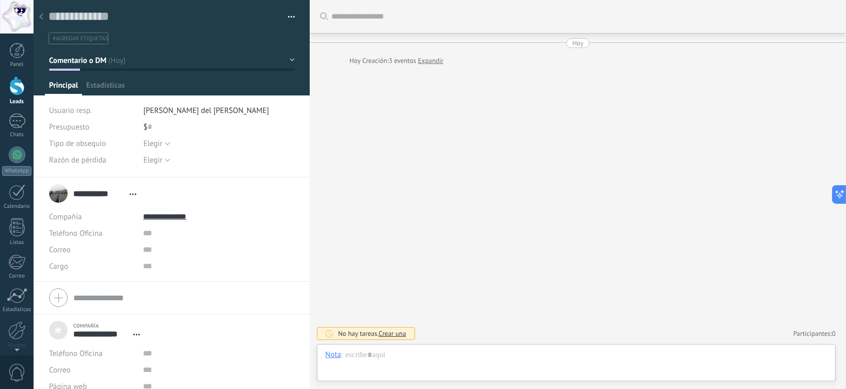
scroll to position [10, 0]
click at [398, 337] on span "Crear una" at bounding box center [392, 333] width 27 height 9
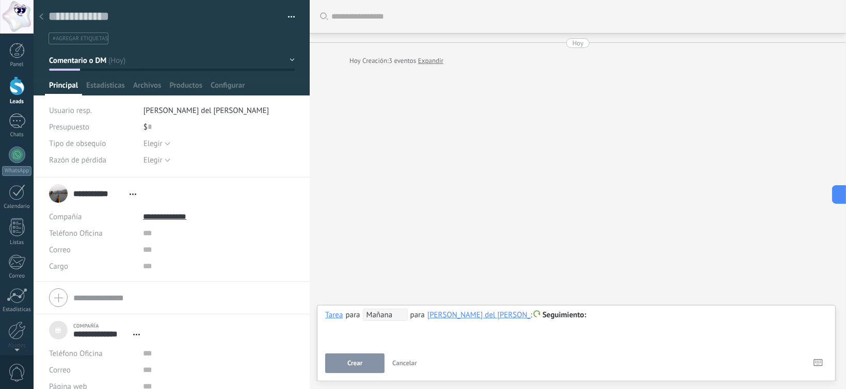
click at [407, 336] on div "**********" at bounding box center [576, 327] width 502 height 37
click at [418, 363] on button "Cancelar" at bounding box center [404, 364] width 33 height 20
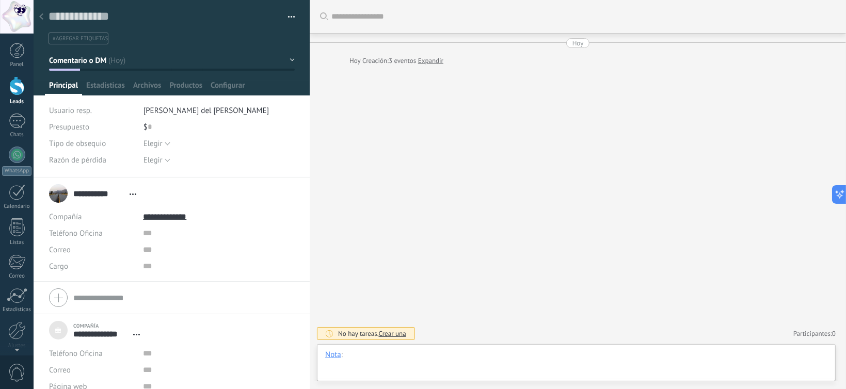
click at [408, 358] on div at bounding box center [576, 365] width 502 height 31
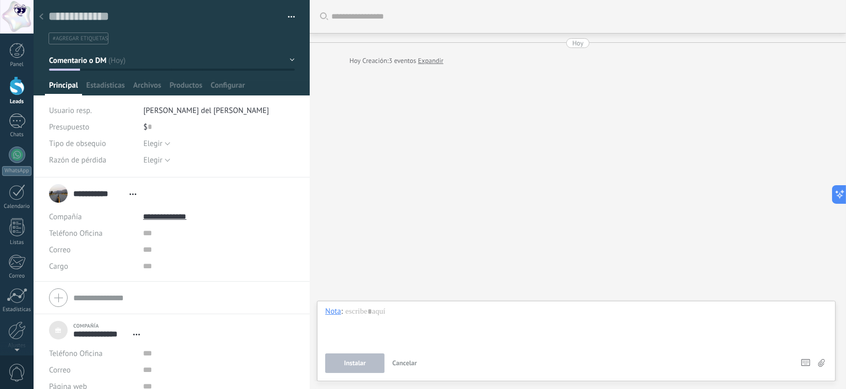
click at [406, 364] on span "Cancelar" at bounding box center [404, 363] width 25 height 9
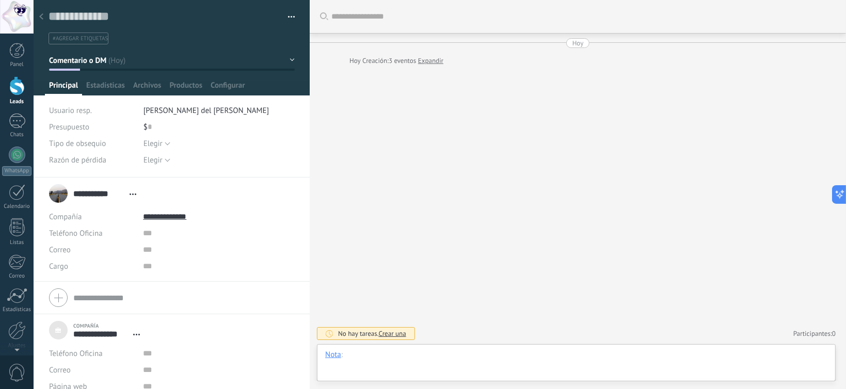
click at [408, 359] on div at bounding box center [576, 365] width 502 height 31
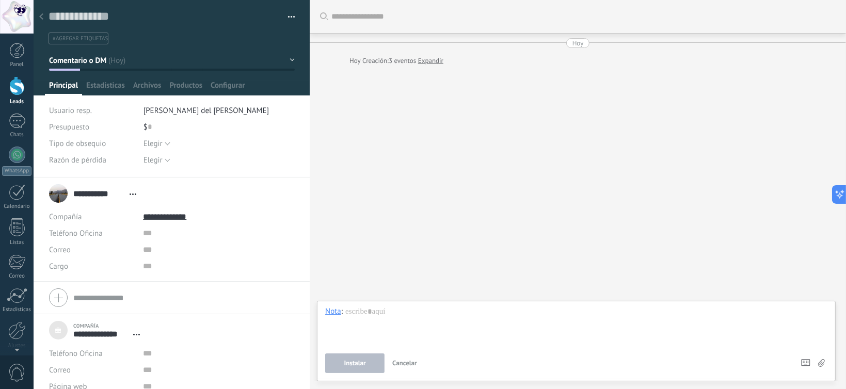
click at [408, 362] on span "Cancelar" at bounding box center [404, 363] width 25 height 9
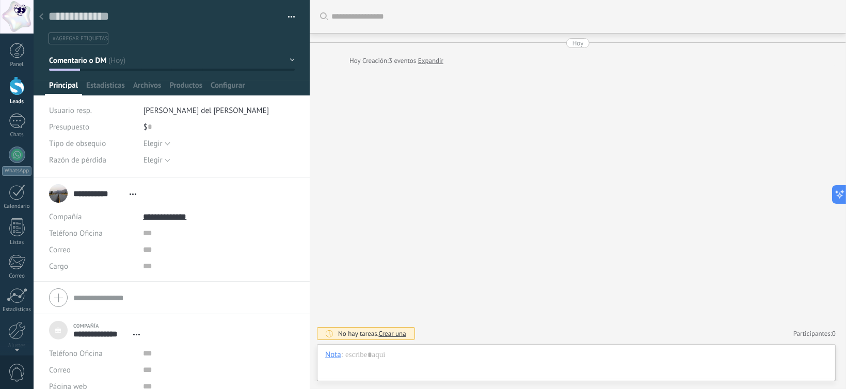
click at [520, 273] on div "Buscar Carga más Hoy Hoy Creación: 3 eventos Expandir No hay tareas. Crear una …" at bounding box center [578, 194] width 536 height 389
click at [838, 193] on icon at bounding box center [836, 194] width 11 height 11
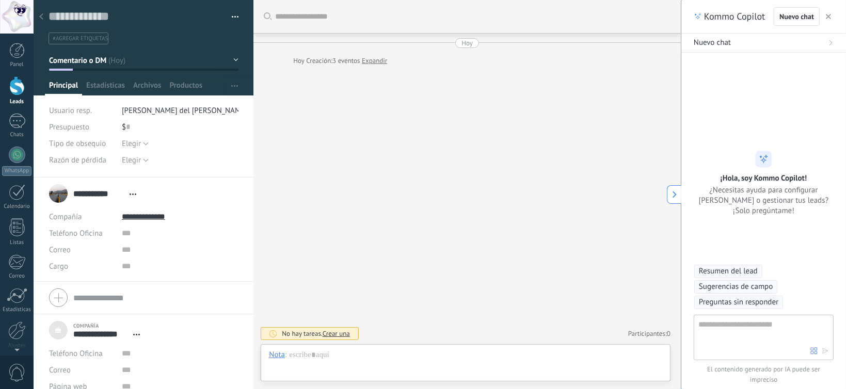
click at [735, 323] on textarea at bounding box center [754, 337] width 112 height 37
click at [684, 188] on div "¡Hola, soy Kommo Copilot! ¿Necesitas ayuda para configurar Kommo o gestionar tu…" at bounding box center [763, 184] width 165 height 66
click at [683, 191] on div "¡Hola, soy Kommo Copilot! ¿Necesitas ayuda para configurar Kommo o gestionar tu…" at bounding box center [763, 184] width 165 height 66
click at [680, 192] on button at bounding box center [674, 194] width 14 height 19
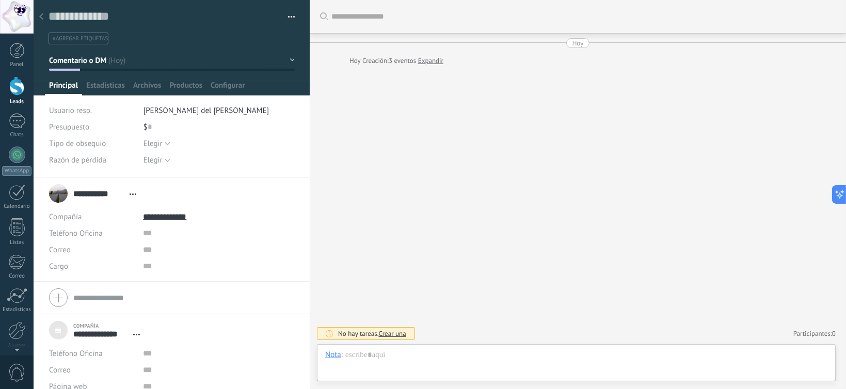
scroll to position [29, 0]
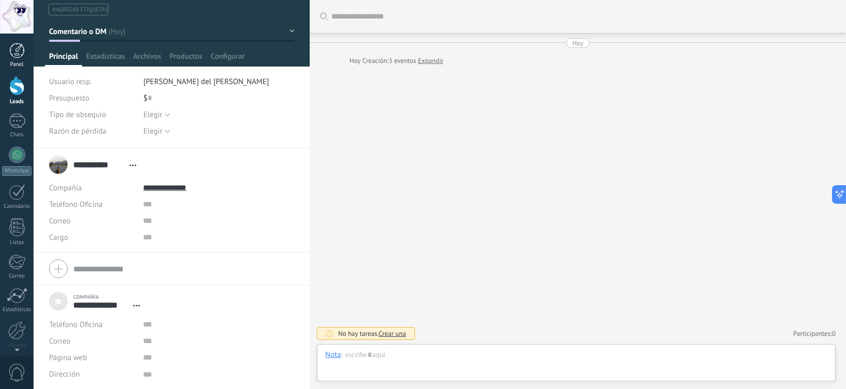
click at [6, 64] on div "Panel" at bounding box center [17, 64] width 30 height 7
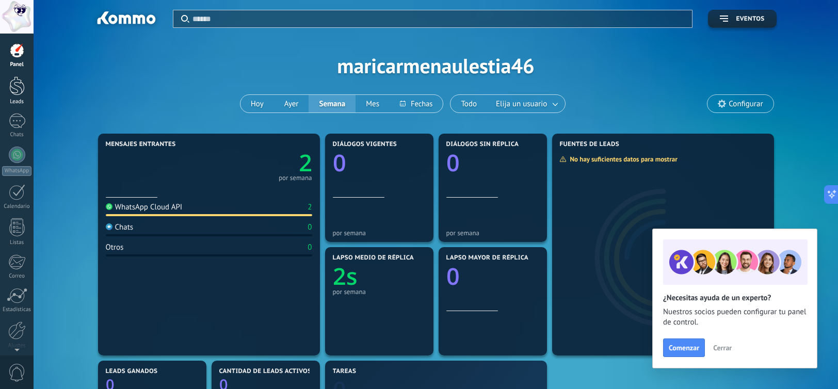
click at [10, 96] on link "Leads" at bounding box center [17, 90] width 34 height 29
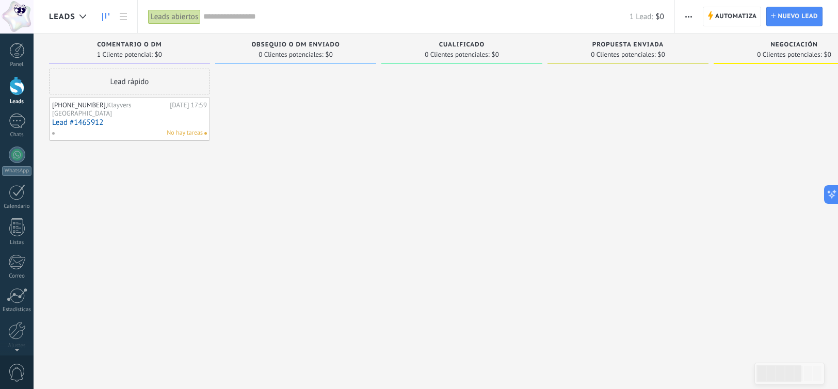
click at [188, 118] on link "Lead #1465912" at bounding box center [129, 122] width 155 height 9
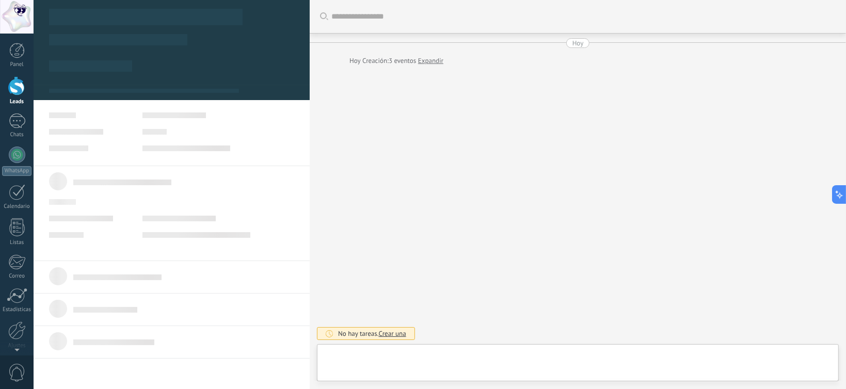
type textarea "***"
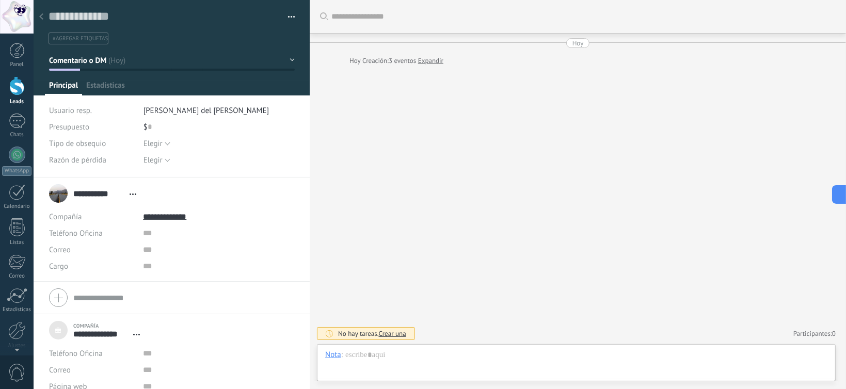
scroll to position [10, 0]
click at [401, 335] on span "Crear una" at bounding box center [392, 333] width 27 height 9
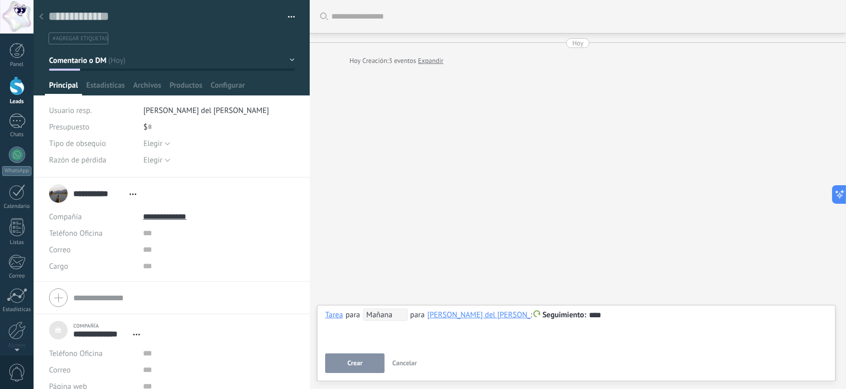
click at [362, 356] on button "Crear" at bounding box center [354, 364] width 59 height 20
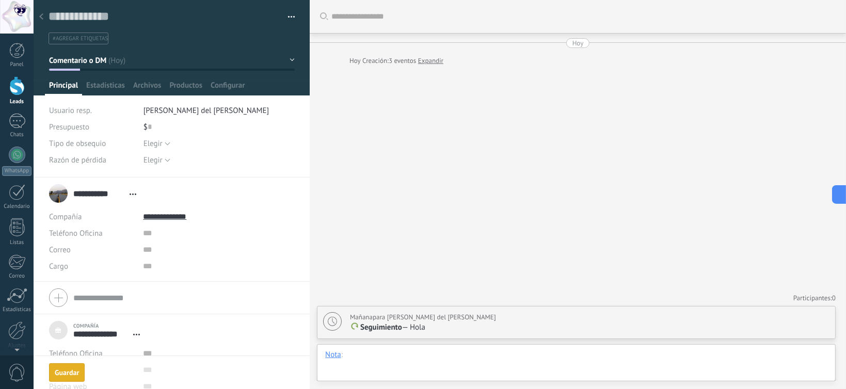
click at [369, 353] on div at bounding box center [576, 365] width 502 height 31
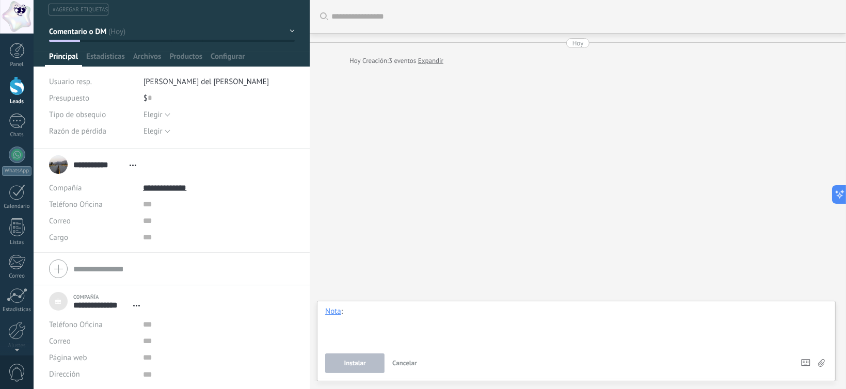
scroll to position [0, 0]
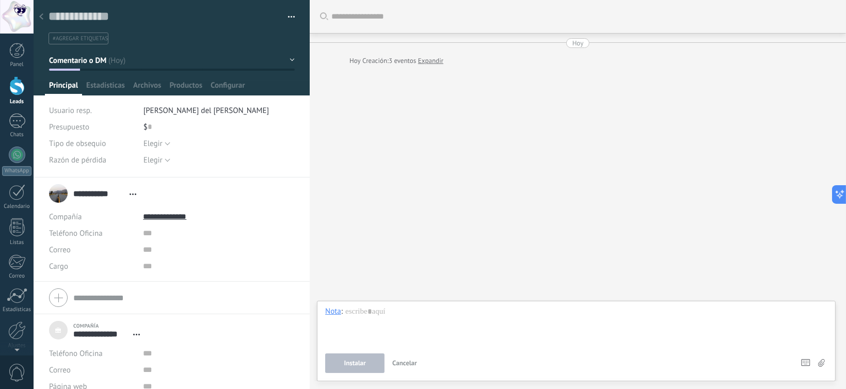
click at [44, 10] on div at bounding box center [41, 17] width 14 height 20
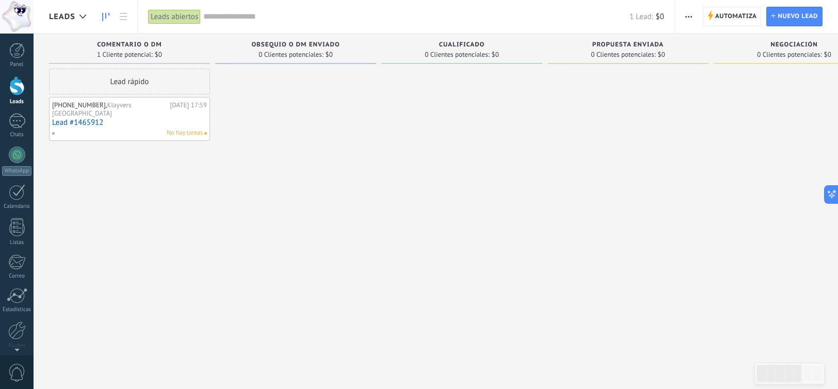
click at [157, 105] on div "+5939991659, Klayvers Congo" at bounding box center [109, 109] width 115 height 16
click at [188, 129] on span "No hay tareas" at bounding box center [185, 133] width 36 height 9
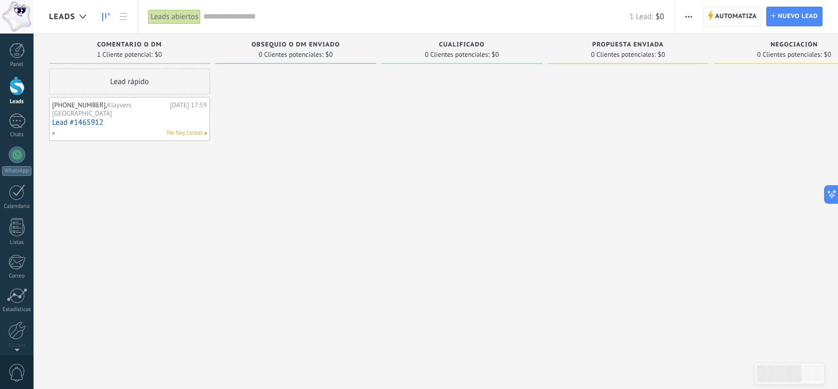
click at [154, 87] on div "Lead rápido" at bounding box center [129, 82] width 161 height 26
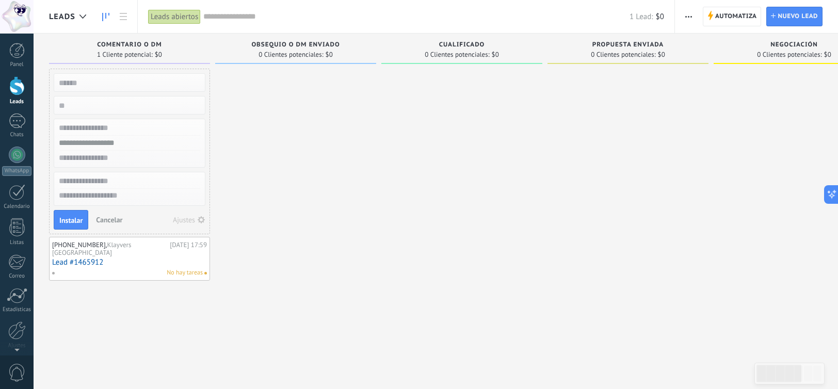
click at [122, 144] on input "text" at bounding box center [128, 143] width 151 height 15
type input "**********"
click at [76, 85] on input "text" at bounding box center [128, 82] width 151 height 14
type input "**********"
click at [70, 222] on span "Instalar" at bounding box center [70, 220] width 23 height 7
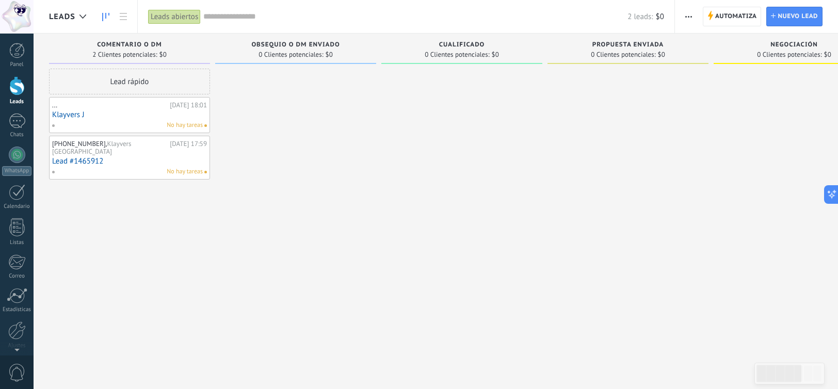
click at [102, 104] on div "..." at bounding box center [109, 105] width 115 height 8
click at [112, 113] on link "Klayvers J" at bounding box center [129, 114] width 155 height 9
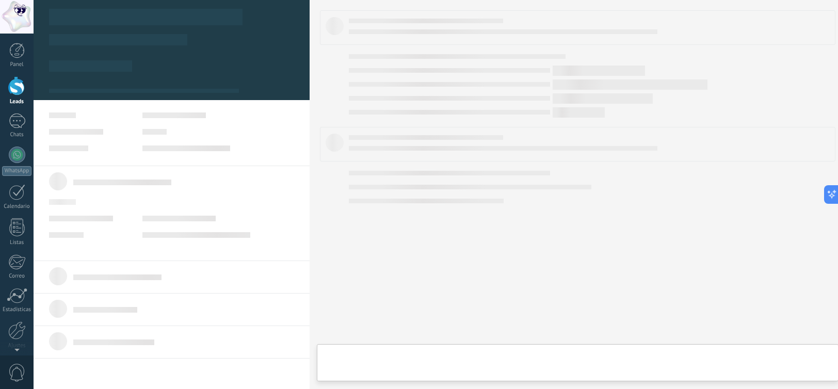
click at [112, 114] on link "Klayvers J" at bounding box center [129, 114] width 155 height 9
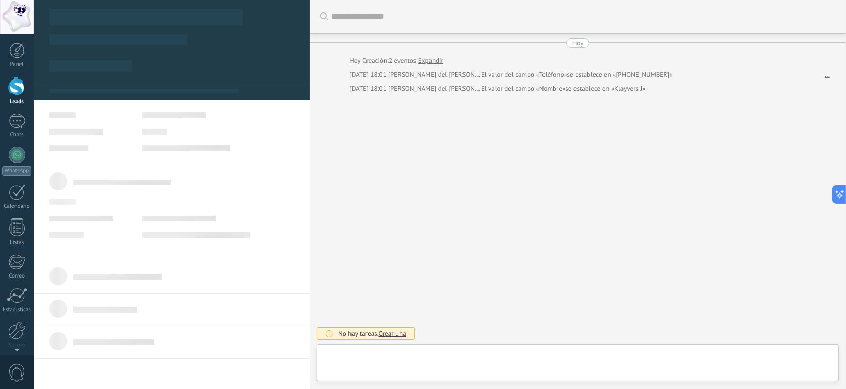
type textarea "**********"
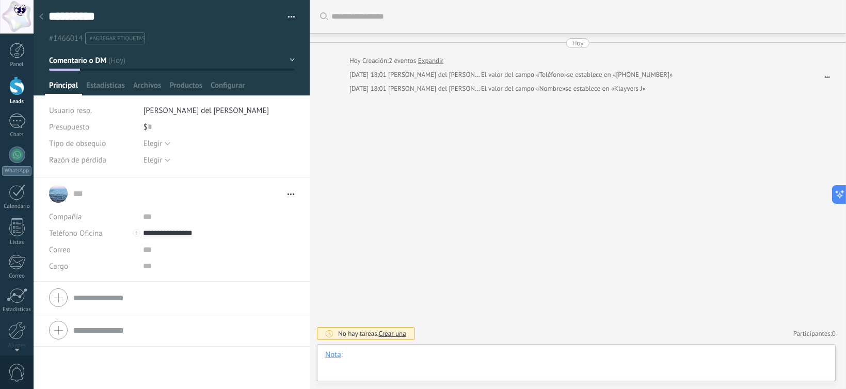
click at [444, 359] on div at bounding box center [576, 365] width 502 height 31
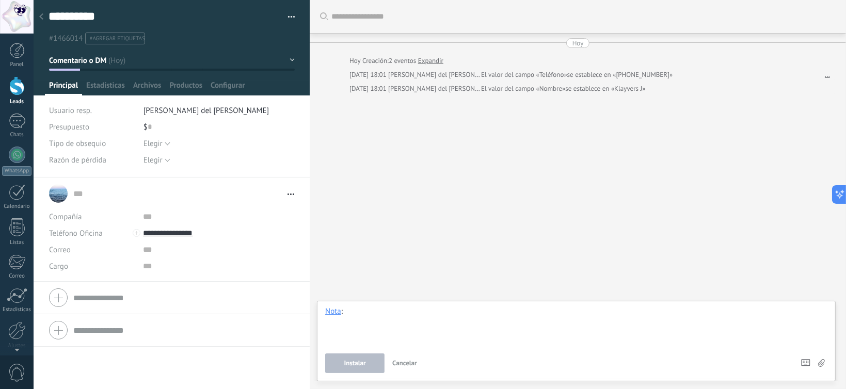
click at [386, 316] on div at bounding box center [576, 326] width 502 height 39
click at [337, 313] on div "Nota" at bounding box center [333, 311] width 16 height 9
click at [326, 262] on div "Chat" at bounding box center [335, 259] width 37 height 18
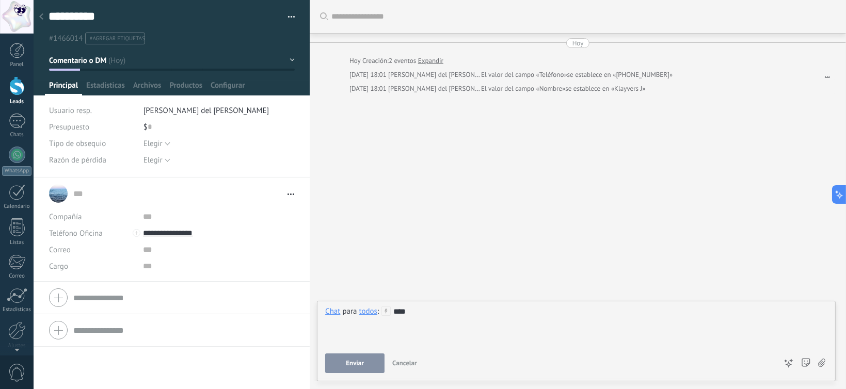
click at [347, 363] on span "Enviar" at bounding box center [355, 363] width 18 height 7
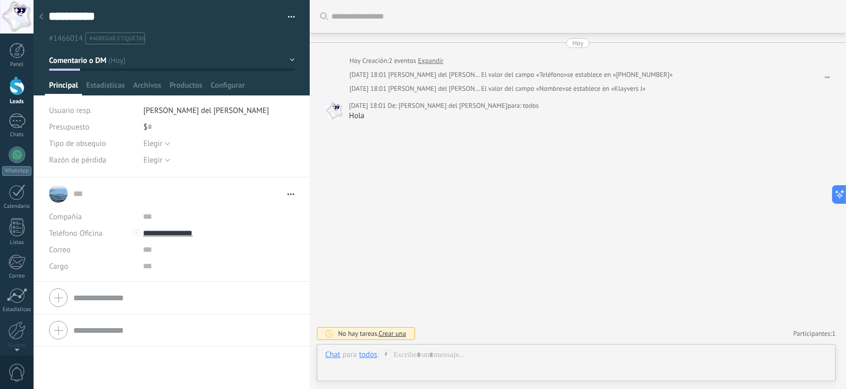
click at [41, 16] on use at bounding box center [41, 16] width 4 height 6
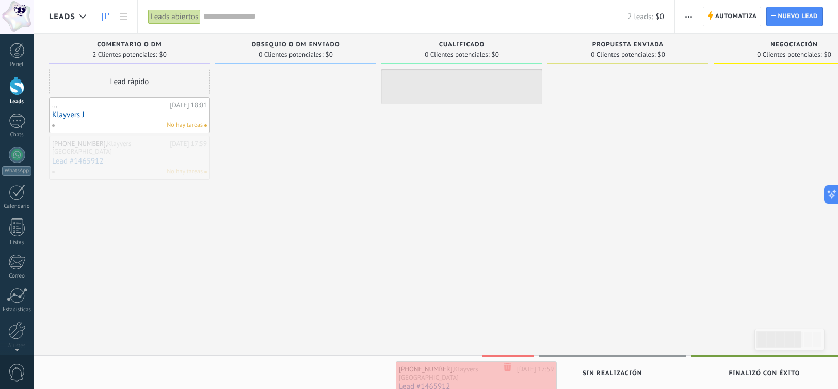
drag, startPoint x: 157, startPoint y: 151, endPoint x: 504, endPoint y: 377, distance: 414.1
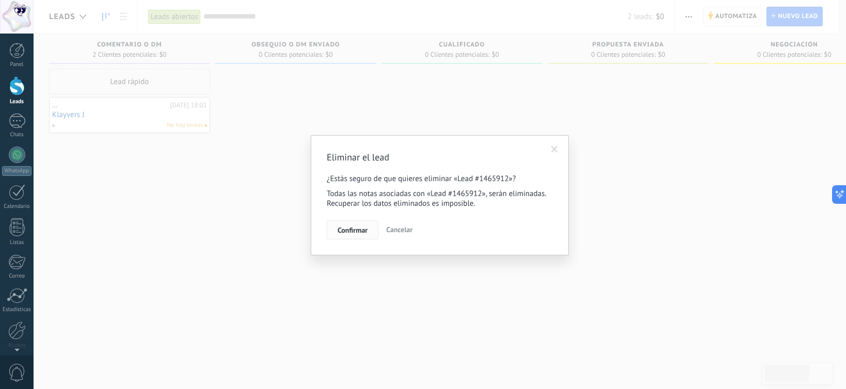
click at [367, 237] on button "Confirmar" at bounding box center [353, 230] width 52 height 20
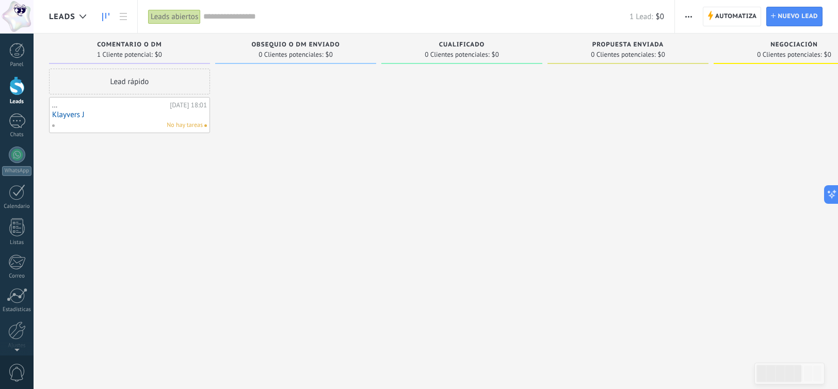
click at [128, 108] on div "..." at bounding box center [109, 105] width 115 height 8
click at [127, 108] on div "..." at bounding box center [109, 105] width 115 height 8
click at [163, 113] on link "Klayvers J" at bounding box center [129, 114] width 155 height 9
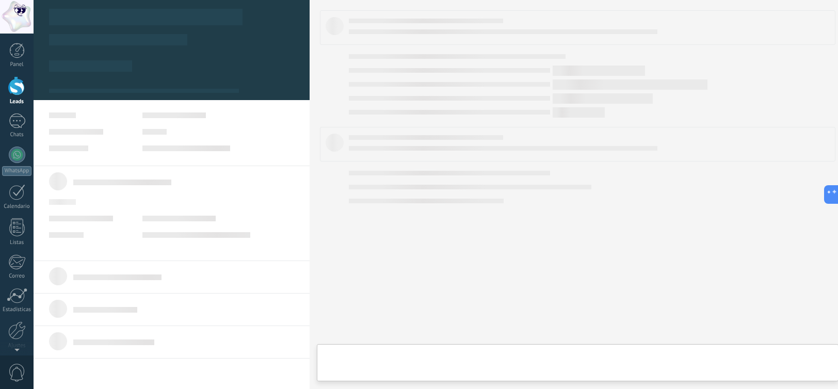
click at [163, 113] on body ".abccls-1,.abccls-2{fill-rule:evenodd}.abccls-2{fill:#fff} .abfcls-1{fill:none}…" at bounding box center [419, 194] width 838 height 389
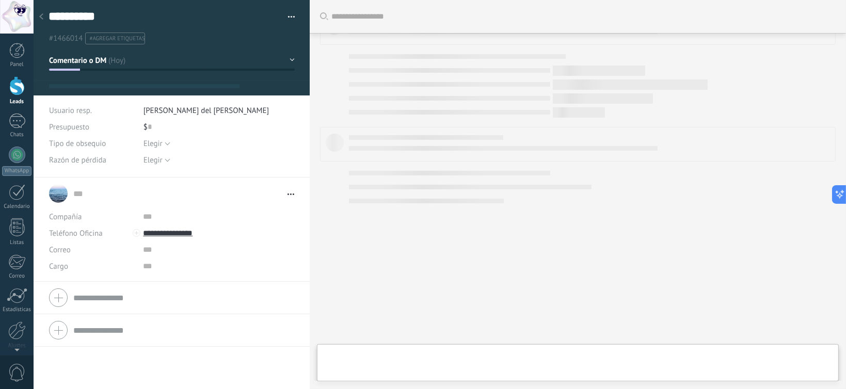
type textarea "**********"
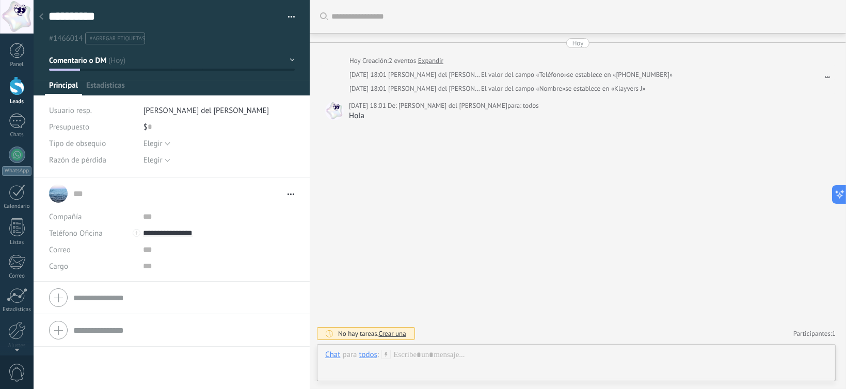
scroll to position [15, 0]
click at [461, 351] on div at bounding box center [576, 365] width 502 height 31
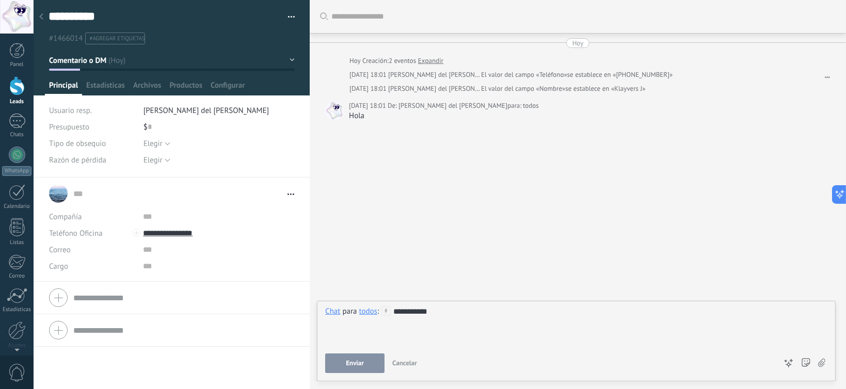
click at [331, 354] on button "Enviar" at bounding box center [354, 364] width 59 height 20
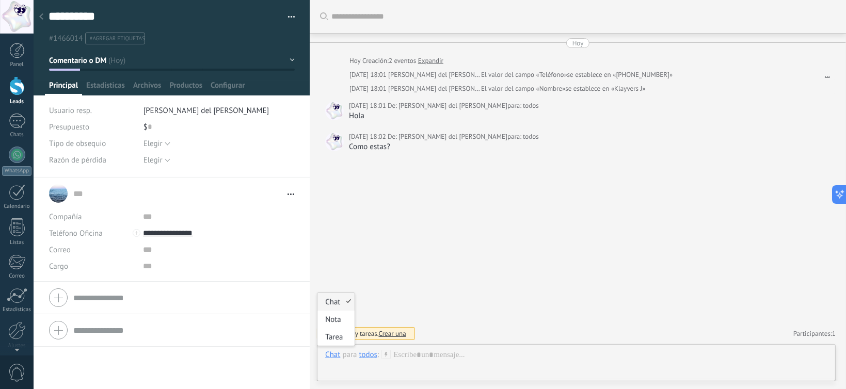
click at [465, 253] on div "Buscar Carga más Hoy Hoy Creación: 2 eventos Expandir Hoy 18:01 María del Carme…" at bounding box center [578, 194] width 536 height 389
click at [136, 194] on link "... ..." at bounding box center [177, 193] width 209 height 10
type input "*"
click at [266, 283] on div "Compañía Teléfono Oficina Ofic. directo Celular Fax Casa Otro Teléfono Oficina …" at bounding box center [172, 298] width 276 height 33
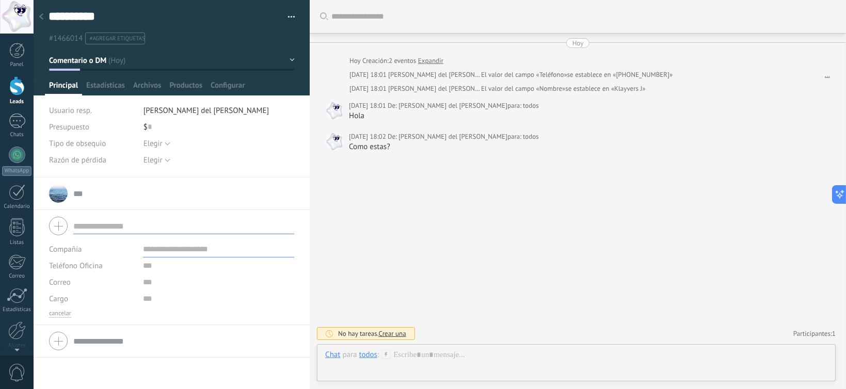
click at [219, 189] on input "text" at bounding box center [183, 193] width 221 height 10
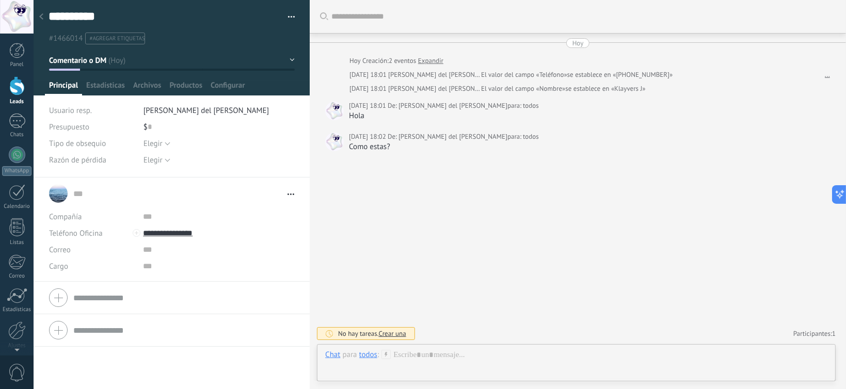
click at [290, 190] on span "Abrir detalle Copie el nombre Desatar Contacto principal" at bounding box center [288, 194] width 12 height 8
click at [277, 206] on link "Abrir detalle" at bounding box center [255, 208] width 41 height 10
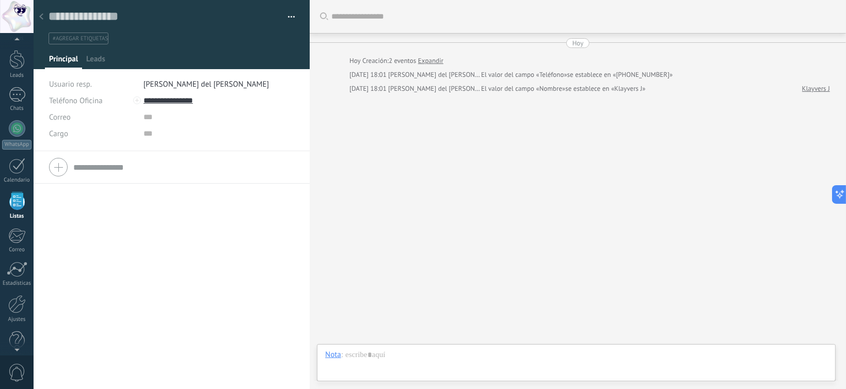
scroll to position [15, 0]
click at [157, 81] on span "[PERSON_NAME] del [PERSON_NAME]" at bounding box center [206, 85] width 125 height 10
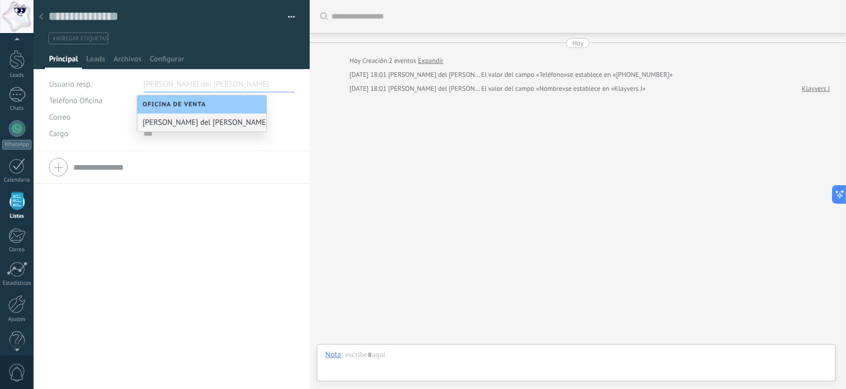
click at [34, 17] on div at bounding box center [41, 17] width 14 height 20
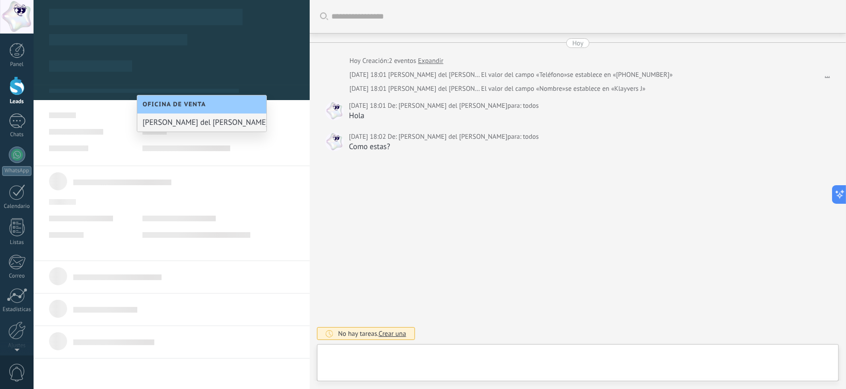
type textarea "**********"
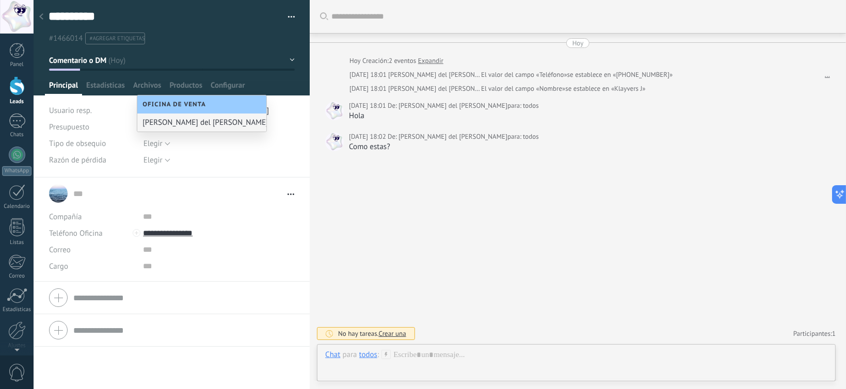
click at [11, 95] on div at bounding box center [16, 85] width 15 height 19
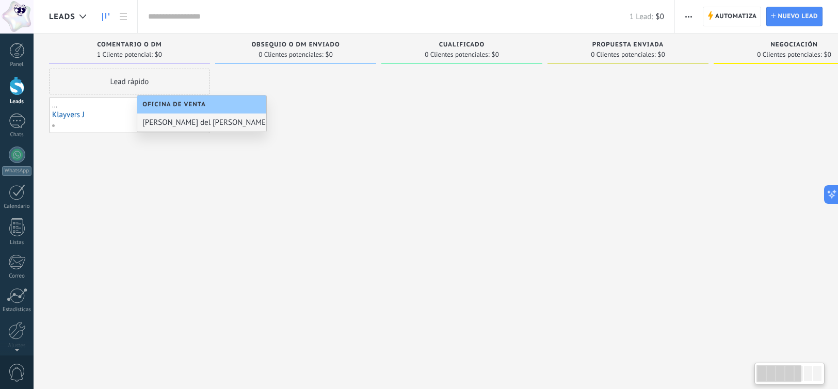
drag, startPoint x: 225, startPoint y: 198, endPoint x: 209, endPoint y: 188, distance: 19.2
click at [225, 198] on div at bounding box center [295, 196] width 161 height 255
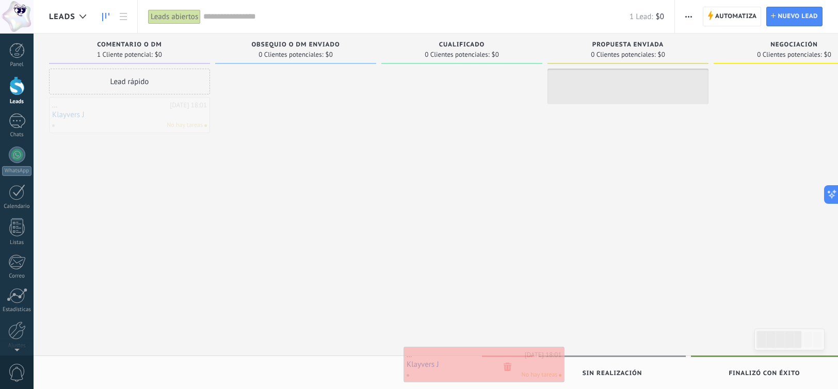
drag, startPoint x: 149, startPoint y: 111, endPoint x: 504, endPoint y: 361, distance: 433.8
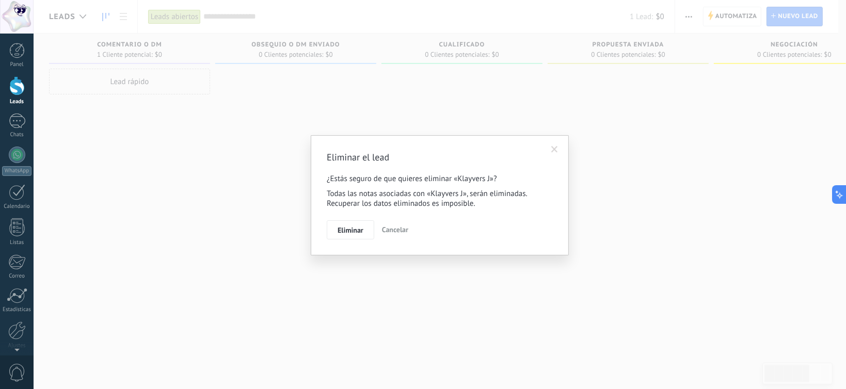
click at [339, 216] on div "Eliminar el lead ¿Estás seguro de que quieres eliminar «Klayvers J»? Todas las …" at bounding box center [440, 195] width 226 height 89
click at [354, 237] on button "Eliminar" at bounding box center [350, 230] width 47 height 20
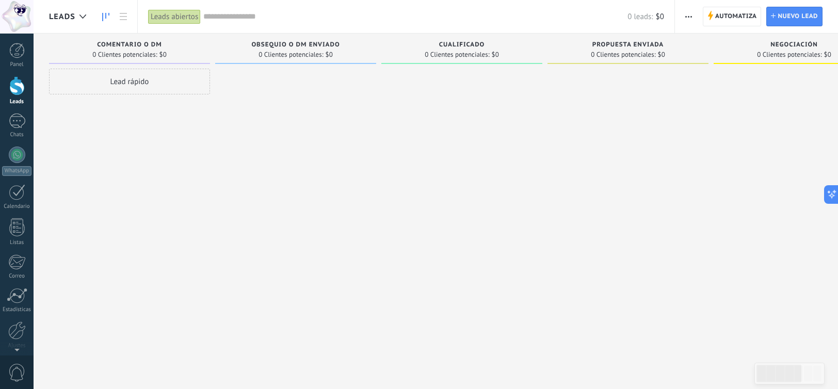
click at [190, 19] on div "Leads abiertos" at bounding box center [174, 16] width 53 height 15
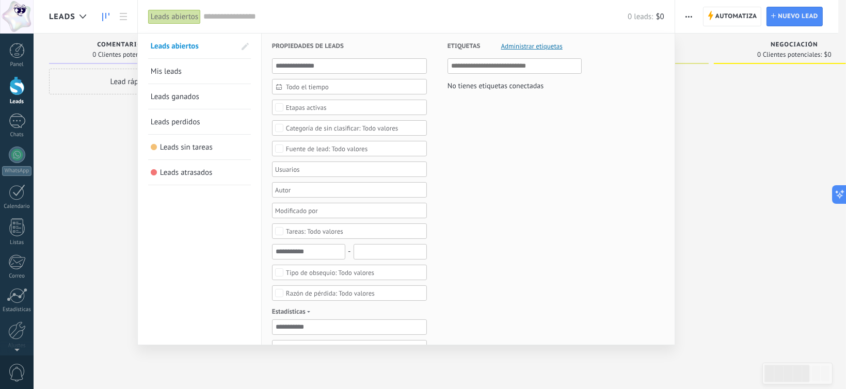
click at [194, 77] on link "Mis leads" at bounding box center [200, 71] width 98 height 25
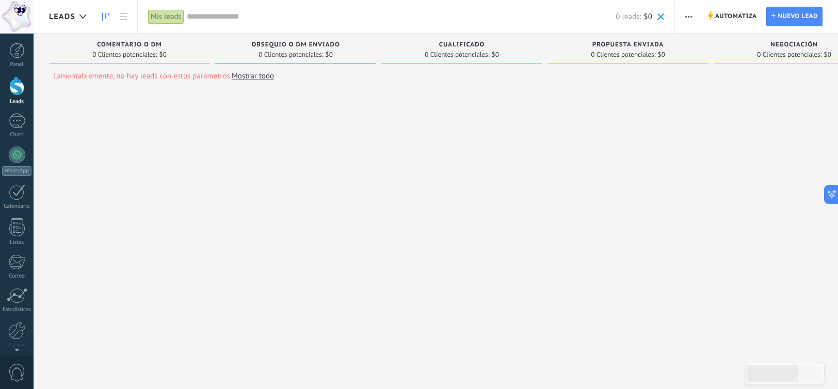
click at [245, 72] on link "Mostrar todo" at bounding box center [253, 76] width 42 height 10
click at [181, 14] on div "Leads abiertos" at bounding box center [174, 16] width 53 height 15
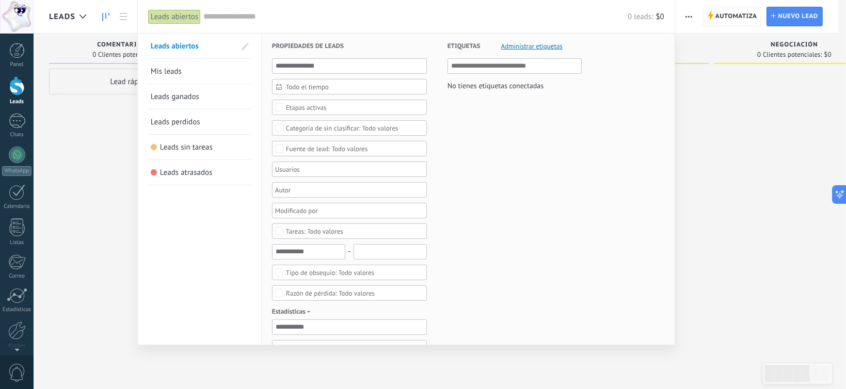
click at [677, 104] on div at bounding box center [423, 194] width 846 height 389
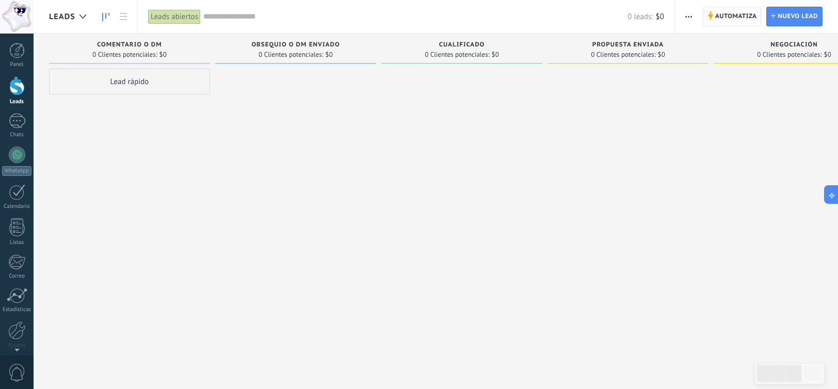
click at [731, 20] on span "Automatiza" at bounding box center [737, 16] width 42 height 19
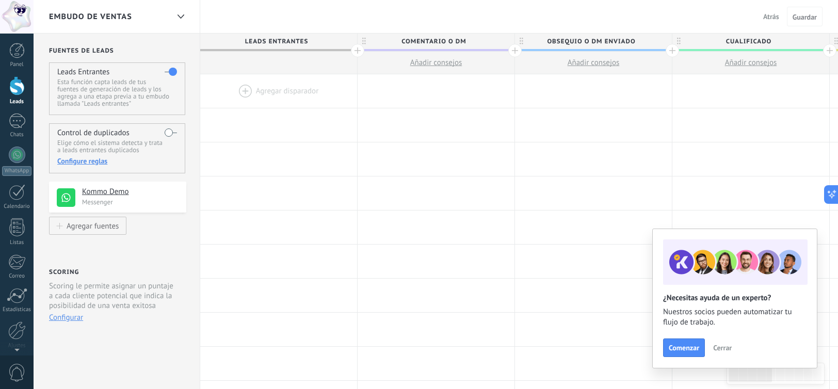
click at [80, 196] on div "Kommo Demo Messenger" at bounding box center [117, 197] width 137 height 31
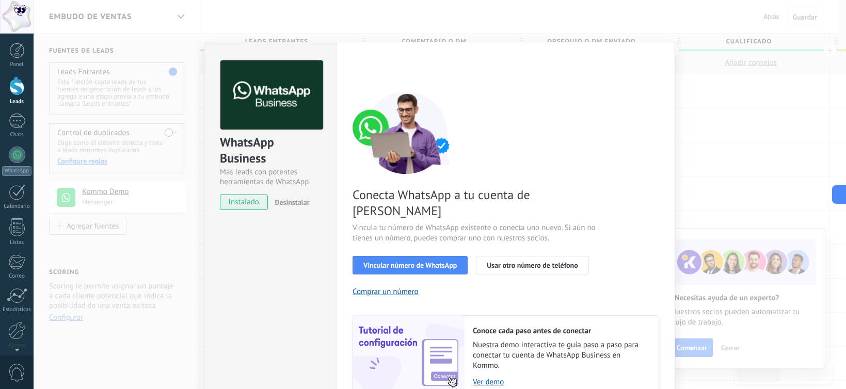
scroll to position [38, 0]
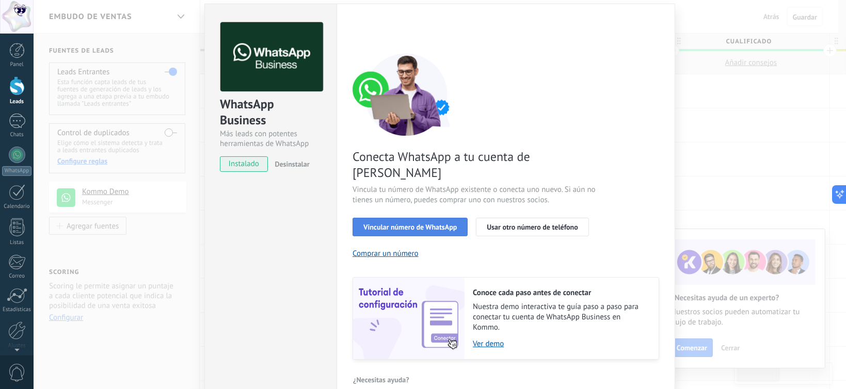
click at [429, 224] on span "Vincular número de WhatsApp" at bounding box center [409, 227] width 93 height 7
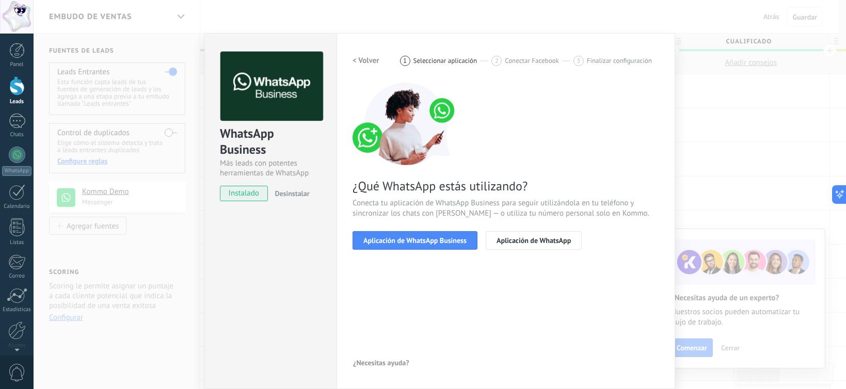
scroll to position [8, 0]
click at [436, 235] on button "Aplicación de WhatsApp Business" at bounding box center [415, 241] width 125 height 19
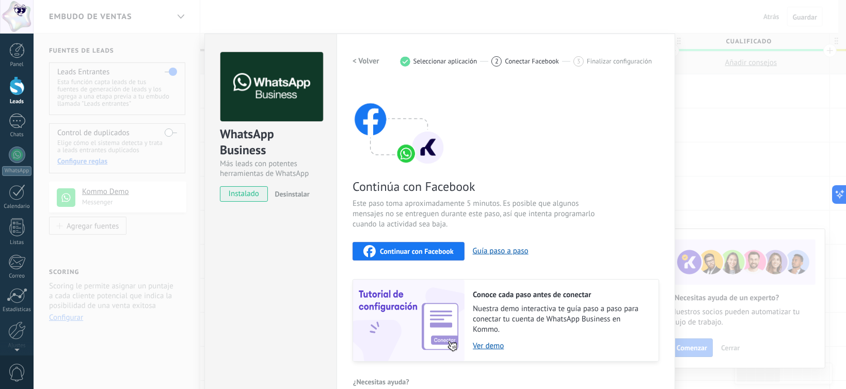
click at [427, 250] on span "Continuar con Facebook" at bounding box center [417, 251] width 74 height 7
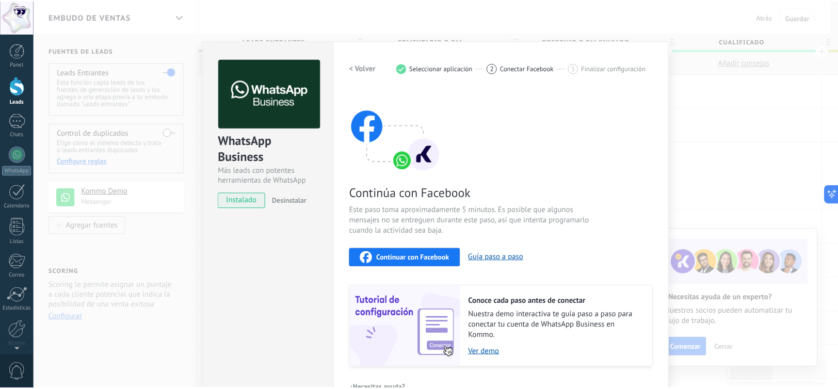
scroll to position [0, 0]
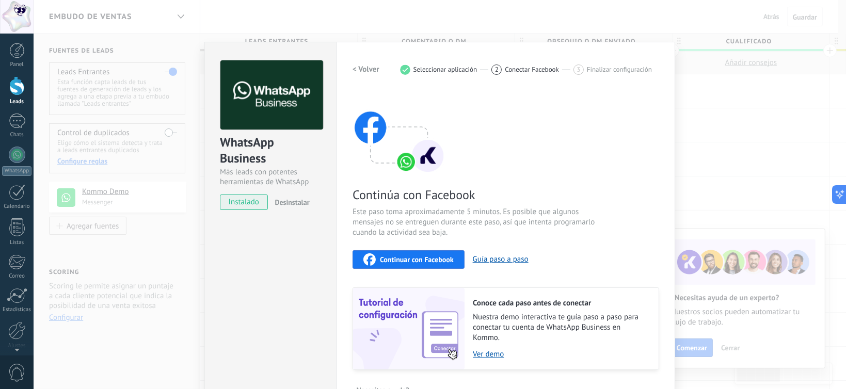
click at [139, 23] on div "WhatsApp Business Más leads con potentes herramientas de WhatsApp instalado Des…" at bounding box center [440, 194] width 813 height 389
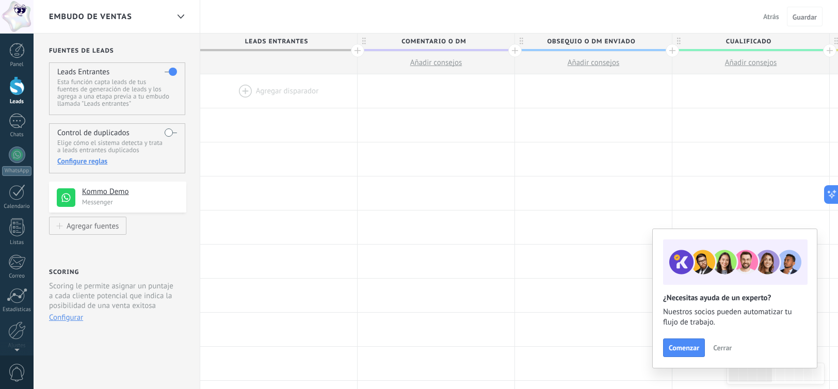
drag, startPoint x: 34, startPoint y: 18, endPoint x: 7, endPoint y: 24, distance: 27.4
click at [7, 24] on div at bounding box center [17, 17] width 34 height 34
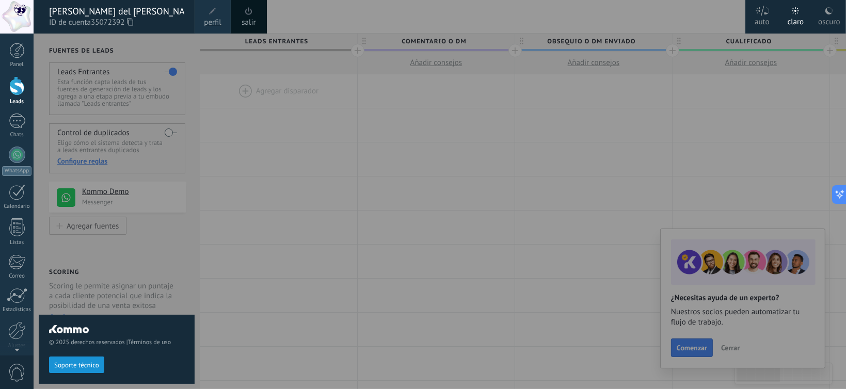
click at [253, 16] on span at bounding box center [248, 11] width 11 height 11
